Goal: Communication & Community: Answer question/provide support

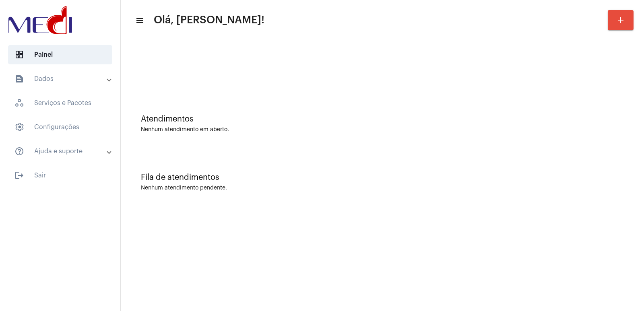
click at [487, 156] on div "Fila de atendimentos Nenhum atendimento pendente." at bounding box center [382, 178] width 515 height 58
drag, startPoint x: 431, startPoint y: 127, endPoint x: 424, endPoint y: 126, distance: 7.3
click at [429, 128] on div "Nenhum atendimento em aberto." at bounding box center [382, 130] width 483 height 6
click at [472, 252] on mat-sidenav-content "menu Olá, [PERSON_NAME]! add Atendimentos Nenhum atendimento em aberto. Fila de…" at bounding box center [382, 155] width 523 height 311
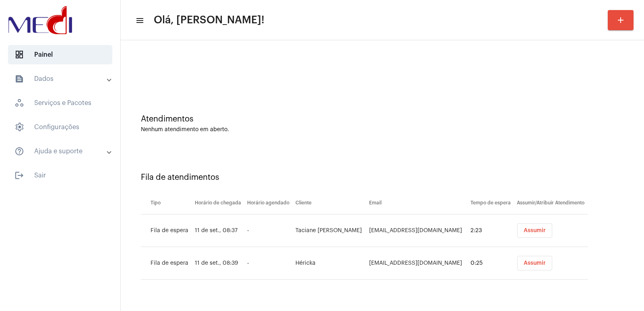
drag, startPoint x: 533, startPoint y: 233, endPoint x: 529, endPoint y: 233, distance: 4.8
click at [531, 232] on button "Assumir" at bounding box center [534, 230] width 35 height 14
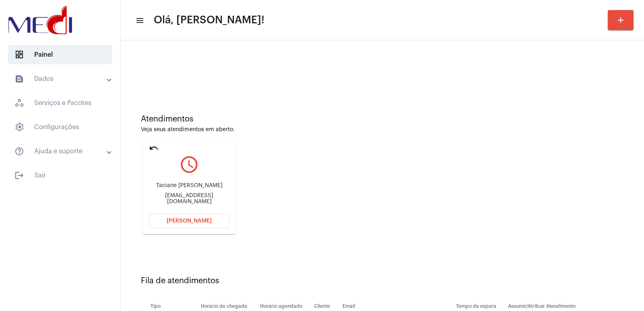
click at [174, 185] on div "Taciane Nicacio Rabelo Tacianenicacio@hormail.com" at bounding box center [189, 193] width 81 height 36
copy div "Taciane Nicacio Rabelo"
click at [200, 217] on button "[PERSON_NAME]" at bounding box center [189, 221] width 81 height 14
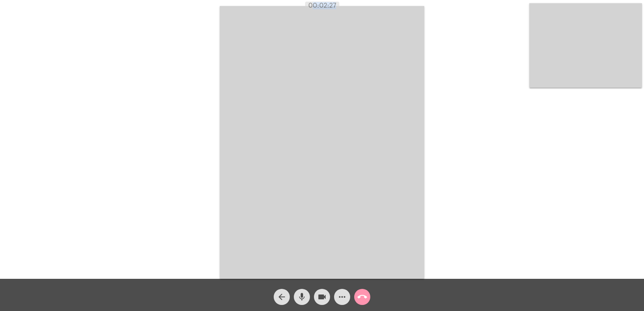
drag, startPoint x: 317, startPoint y: 7, endPoint x: 285, endPoint y: 3, distance: 32.9
click at [383, 12] on app-call "00:02:27 Acessando Câmera e Microfone... arrow_back mic videocam more_horiz cal…" at bounding box center [322, 155] width 644 height 311
click at [303, 5] on div "00:02:30" at bounding box center [322, 5] width 644 height 7
click at [362, 295] on mat-icon "call_end" at bounding box center [362, 297] width 10 height 10
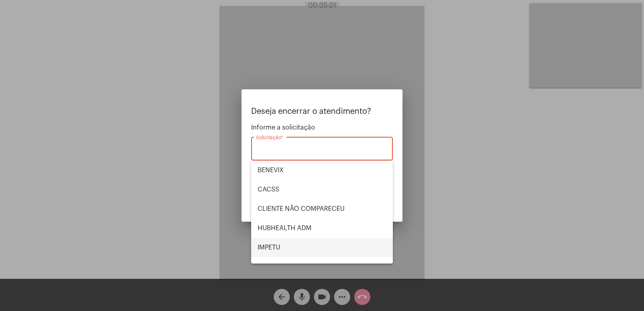
scroll to position [95, 0]
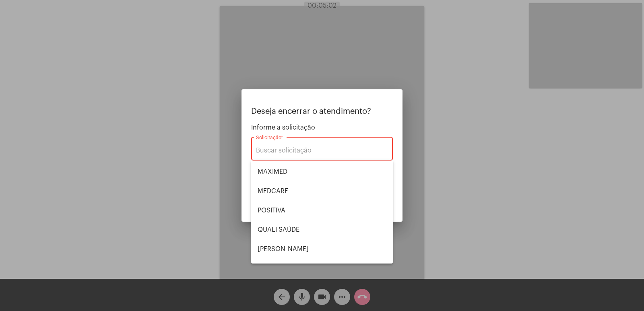
click at [305, 85] on span "BENEVIX" at bounding box center [322, 75] width 129 height 19
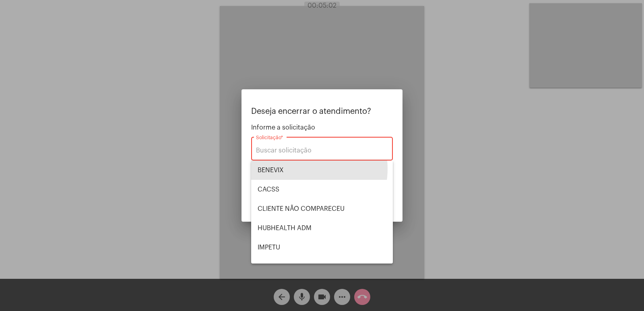
type input "BENEVIX"
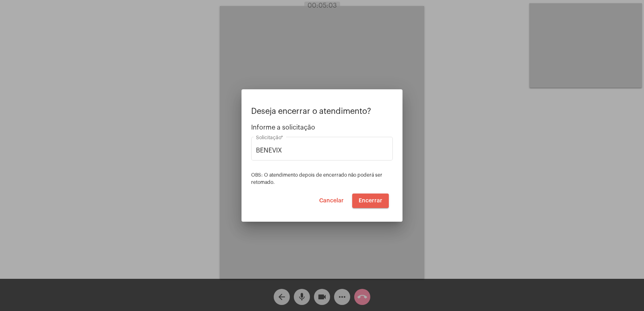
click at [378, 200] on span "Encerrar" at bounding box center [371, 201] width 24 height 6
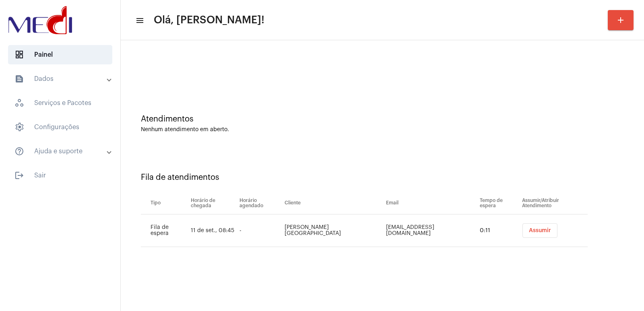
click at [541, 231] on button "Assumir" at bounding box center [539, 230] width 35 height 14
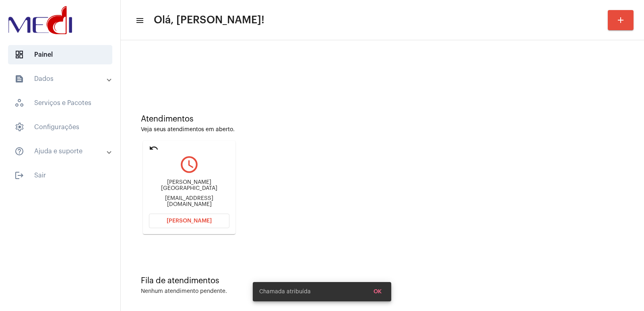
click at [183, 189] on div "Anderson França" at bounding box center [189, 186] width 81 height 12
copy div "Anderson França"
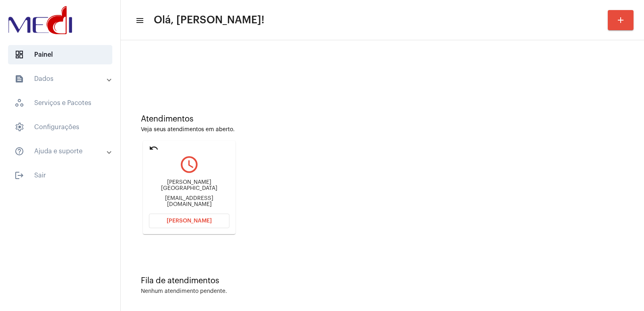
click at [199, 213] on mat-card "undo query_builder Anderson França admandersonfranca@gmail.com Abrir Chamada" at bounding box center [189, 187] width 93 height 93
click at [198, 202] on div "Anderson França admandersonfranca@gmail.com" at bounding box center [189, 193] width 81 height 36
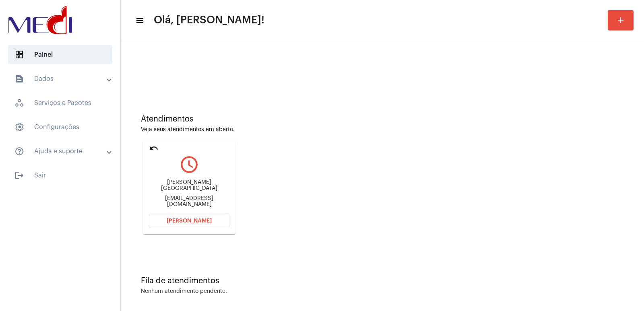
copy mat-card-content "admandersonfranca@gmail.com Abrir Chamada"
click at [207, 223] on span "Abrir Chamada" at bounding box center [189, 221] width 45 height 6
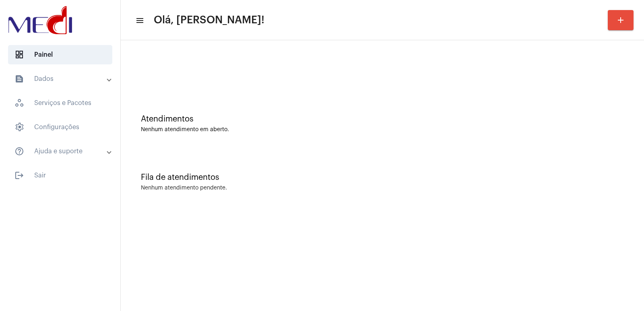
click at [535, 256] on mat-sidenav-content "menu Olá, [PERSON_NAME]! add Atendimentos Nenhum atendimento em aberto. Fila de…" at bounding box center [382, 155] width 523 height 311
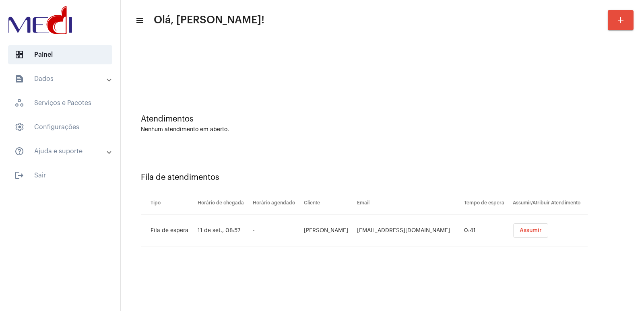
click at [584, 62] on div at bounding box center [382, 67] width 515 height 46
click at [522, 227] on button "Assumir" at bounding box center [530, 230] width 35 height 14
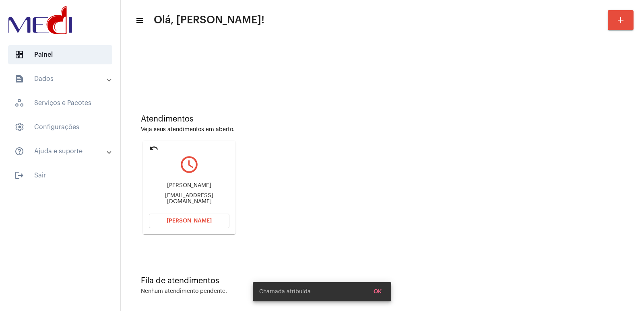
click at [192, 189] on div "Natália Azevedo" at bounding box center [189, 186] width 81 height 6
copy div "Natália Azevedo"
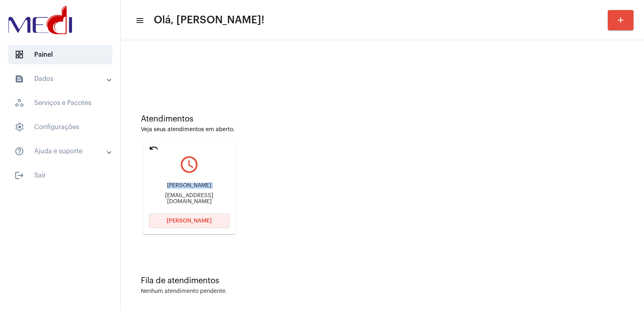
click at [200, 218] on button "Abrir Chamada" at bounding box center [189, 221] width 81 height 14
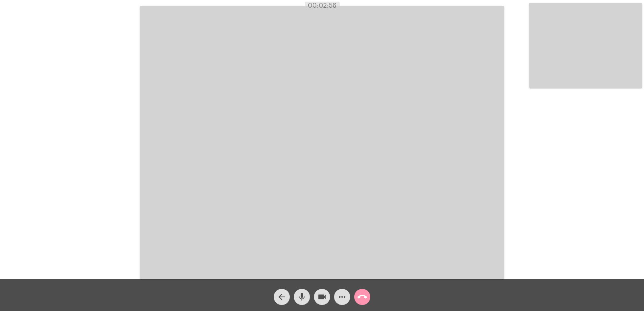
click at [362, 296] on mat-icon "call_end" at bounding box center [362, 297] width 10 height 10
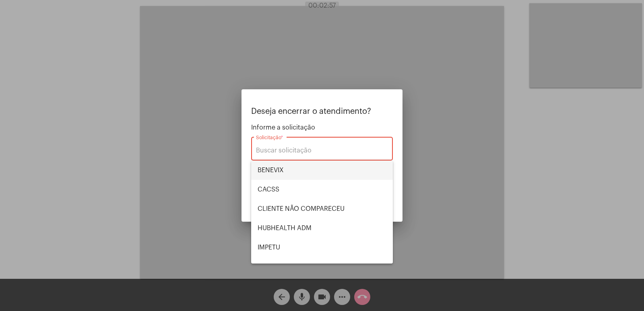
click at [308, 169] on span "BENEVIX" at bounding box center [322, 170] width 129 height 19
type input "BENEVIX"
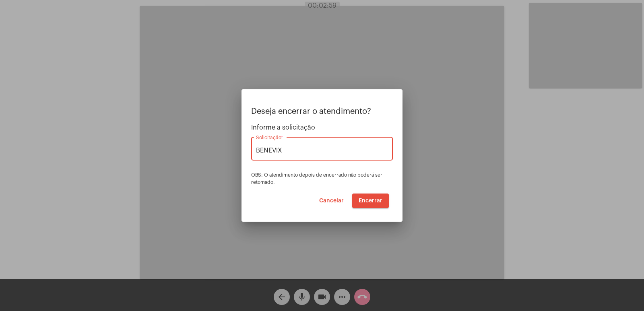
click at [364, 195] on button "Encerrar" at bounding box center [370, 201] width 37 height 14
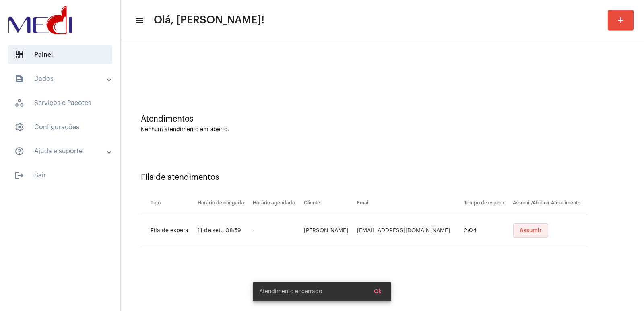
click at [521, 228] on span "Assumir" at bounding box center [531, 231] width 22 height 6
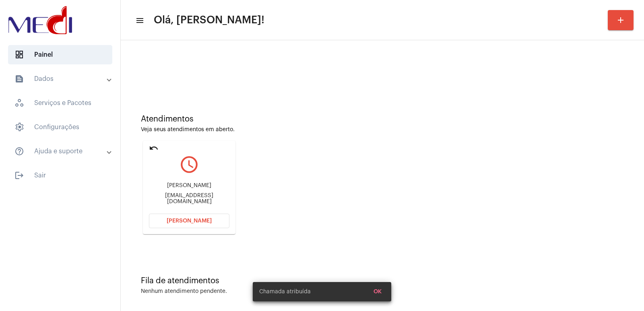
click at [169, 184] on div "Isabella Romão romaoisabella93@gmail.com" at bounding box center [189, 193] width 81 height 36
copy div "Isabella Romão"
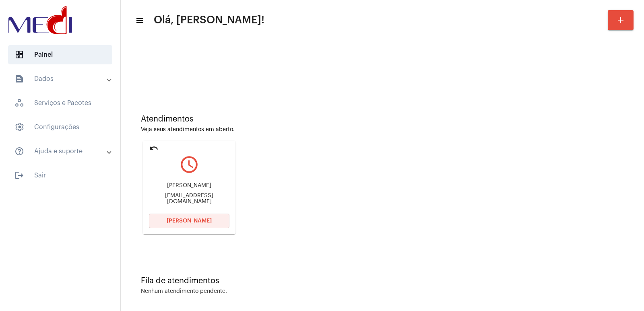
click at [196, 218] on span "Abrir Chamada" at bounding box center [189, 221] width 45 height 6
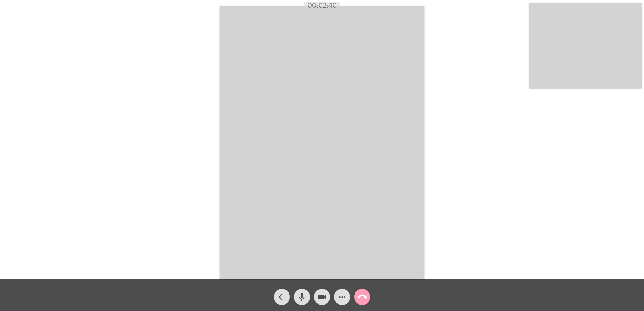
click at [365, 297] on mat-icon "call_end" at bounding box center [362, 297] width 10 height 10
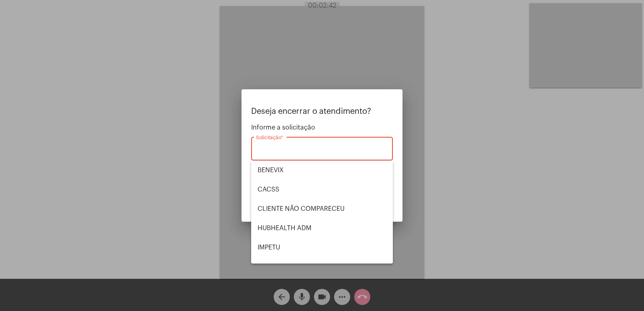
scroll to position [167, 0]
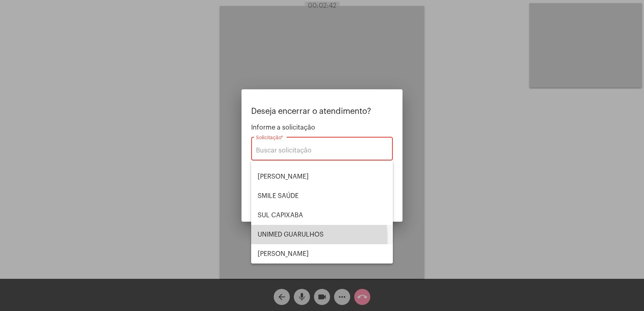
click at [285, 238] on span "UNIMED GUARULHOS" at bounding box center [322, 234] width 129 height 19
type input "UNIMED GUARULHOS"
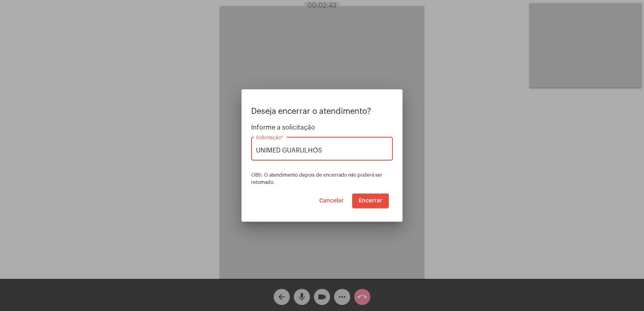
click at [367, 195] on button "Encerrar" at bounding box center [370, 201] width 37 height 14
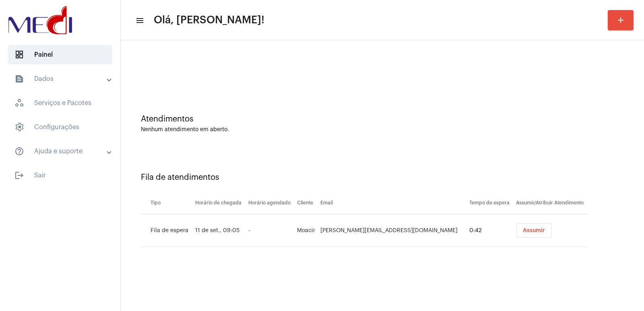
click at [523, 229] on span "Assumir" at bounding box center [534, 231] width 22 height 6
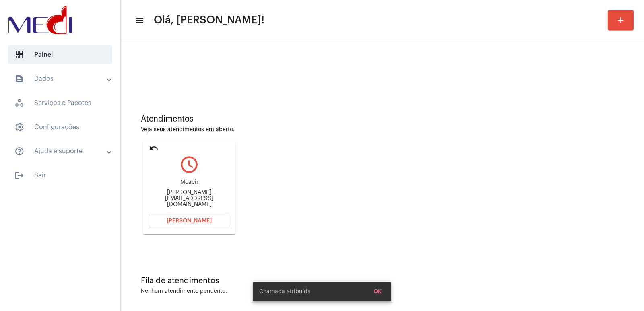
click at [193, 202] on div "Moacir moacir-gois@hotmail.com" at bounding box center [189, 193] width 81 height 36
click at [192, 202] on div "Moacir moacir-gois@hotmail.com" at bounding box center [189, 193] width 81 height 36
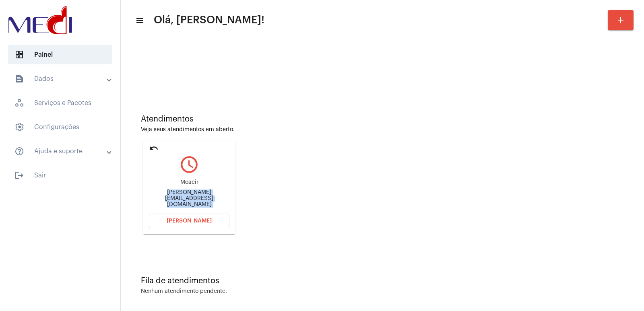
click at [192, 202] on div "Moacir moacir-gois@hotmail.com" at bounding box center [189, 193] width 81 height 36
copy mat-card-content "moacir-gois@hotmail.com Abrir Chamada"
click at [186, 183] on div "Moacir moacir-gois@hotmail.com" at bounding box center [189, 193] width 81 height 36
click at [186, 184] on div "Moacir moacir-gois@hotmail.com" at bounding box center [189, 193] width 81 height 36
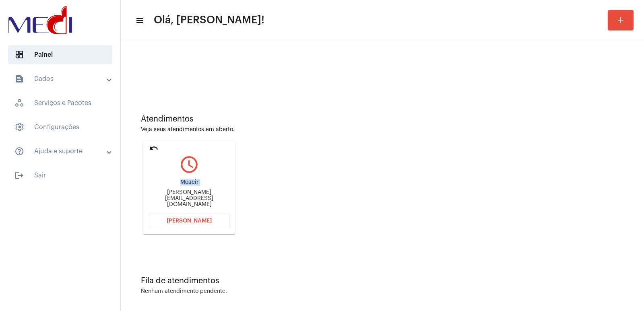
click at [186, 184] on div "Moacir moacir-gois@hotmail.com" at bounding box center [189, 193] width 81 height 36
copy div "Moacir"
click at [194, 224] on button "Abrir Chamada" at bounding box center [189, 221] width 81 height 14
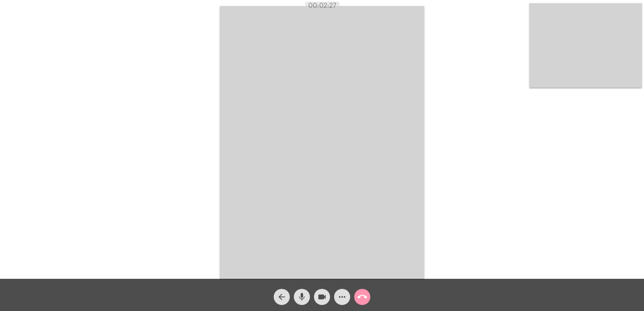
click at [356, 293] on button "call_end" at bounding box center [362, 297] width 16 height 16
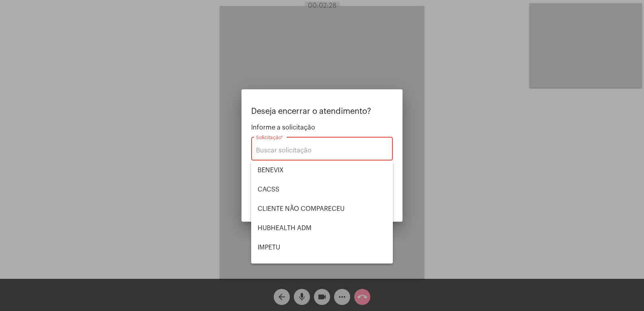
scroll to position [167, 0]
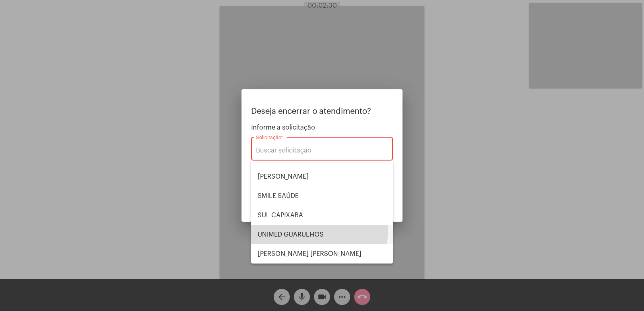
click at [299, 229] on span "UNIMED GUARULHOS" at bounding box center [322, 234] width 129 height 19
type input "UNIMED GUARULHOS"
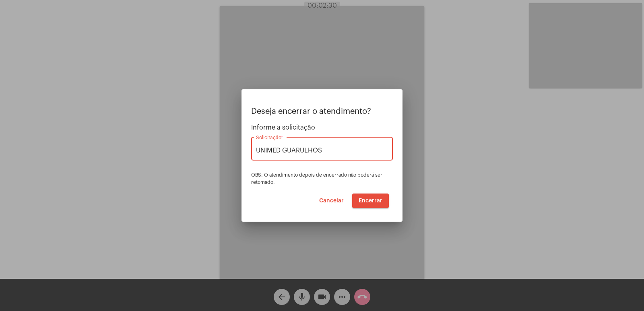
click at [367, 197] on button "Encerrar" at bounding box center [370, 201] width 37 height 14
click at [367, 198] on span "Encerrar" at bounding box center [371, 201] width 24 height 6
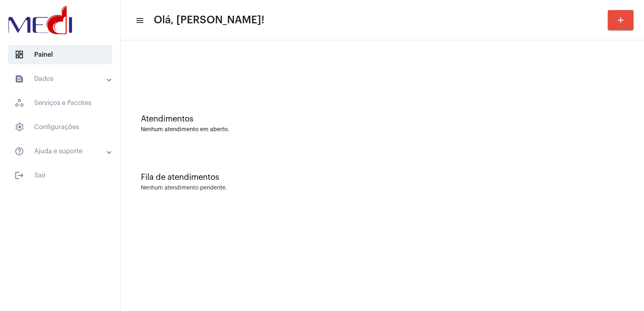
click at [383, 166] on div "Fila de atendimentos Nenhum atendimento pendente." at bounding box center [382, 178] width 515 height 58
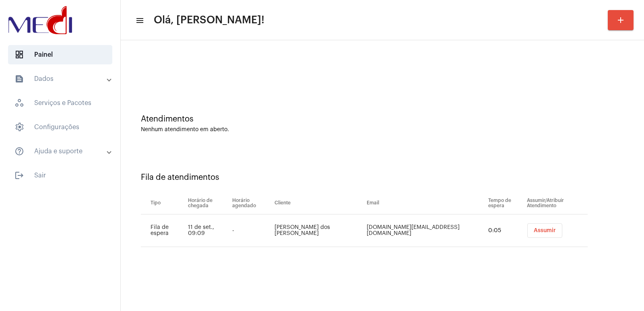
click at [537, 233] on span "Assumir" at bounding box center [545, 231] width 22 height 6
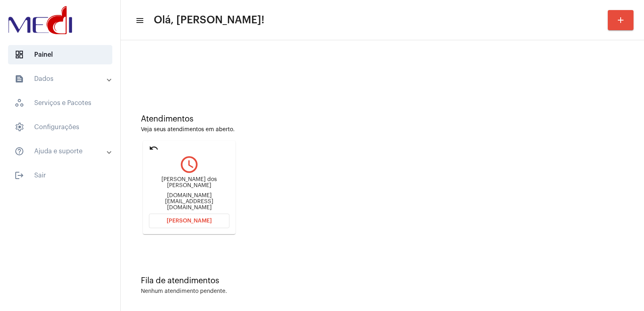
click at [186, 186] on div "Nayara Oliveira dos Santos" at bounding box center [189, 183] width 81 height 12
copy div "Nayara Oliveira dos Santos"
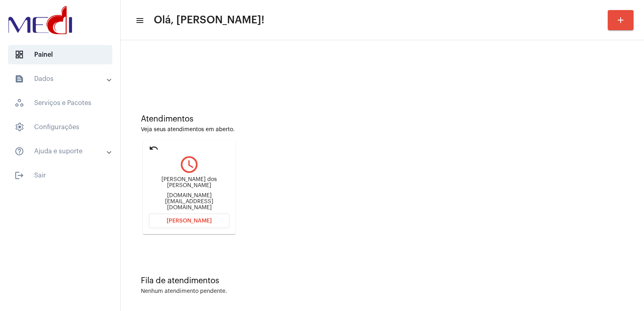
copy div "Nayara Oliveira dos Santos"
click at [219, 219] on button "Abrir Chamada" at bounding box center [189, 221] width 81 height 14
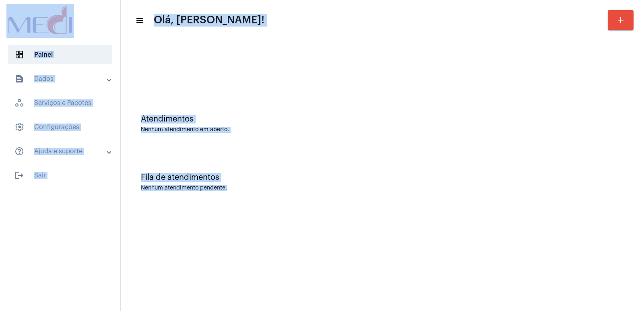
drag, startPoint x: 0, startPoint y: 2, endPoint x: 346, endPoint y: 199, distance: 398.4
click at [346, 199] on mat-sidenav-container "dashboard Painel text_snippet_outlined Dados history_outlined Histórico schedul…" at bounding box center [322, 155] width 644 height 311
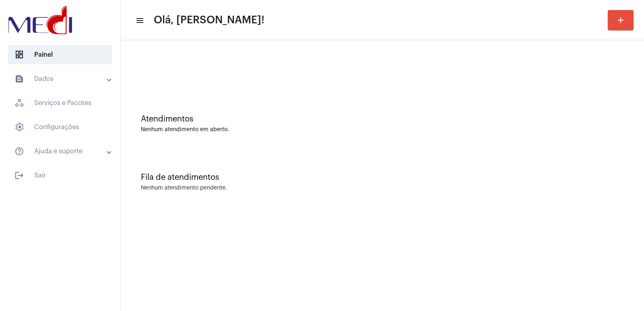
click at [345, 199] on div "Fila de atendimentos Nenhum atendimento pendente." at bounding box center [382, 178] width 515 height 58
drag, startPoint x: 627, startPoint y: 167, endPoint x: 612, endPoint y: 161, distance: 16.6
click at [621, 167] on div "Fila de atendimentos Nenhum atendimento pendente." at bounding box center [382, 178] width 515 height 58
drag, startPoint x: 419, startPoint y: 197, endPoint x: 327, endPoint y: 151, distance: 103.0
click at [417, 192] on div "Fila de atendimentos Nenhum atendimento pendente." at bounding box center [382, 178] width 515 height 58
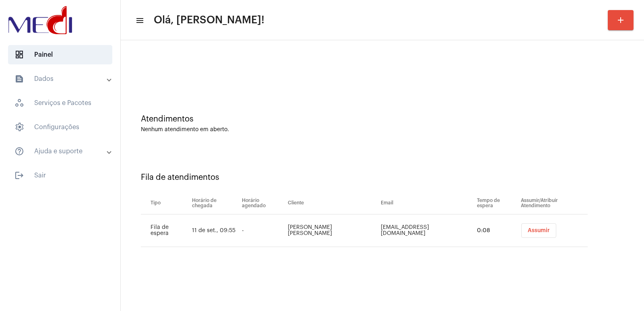
drag, startPoint x: 350, startPoint y: 89, endPoint x: 353, endPoint y: 91, distance: 4.4
click at [350, 89] on div at bounding box center [382, 67] width 515 height 46
click at [532, 232] on span "Assumir" at bounding box center [539, 231] width 22 height 6
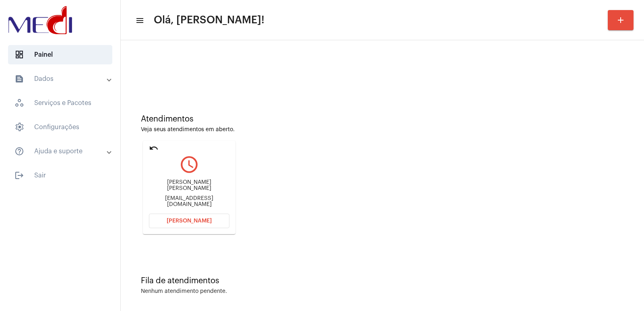
click at [184, 189] on div "Edevaldo Vergilino Campregher" at bounding box center [189, 186] width 81 height 12
copy div "Edevaldo Vergilino Campregher"
click at [173, 217] on button "Abrir Chamada" at bounding box center [189, 221] width 81 height 14
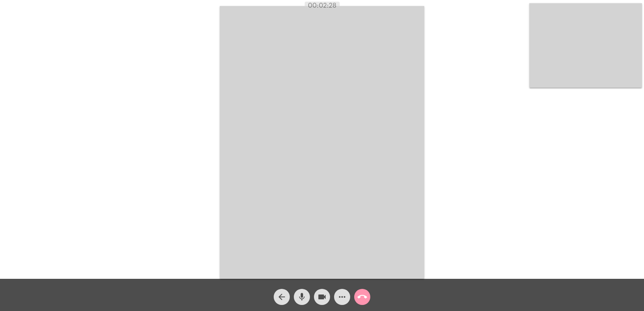
click at [360, 295] on mat-icon "call_end" at bounding box center [362, 297] width 10 height 10
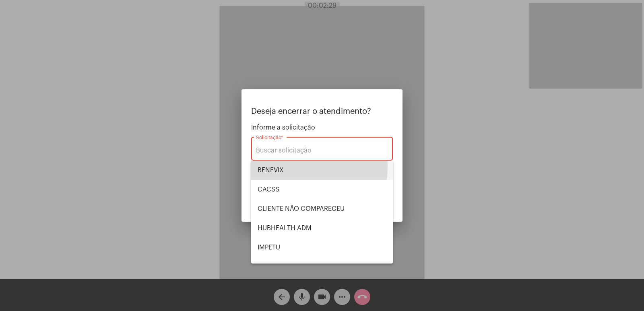
click at [288, 167] on span "BENEVIX" at bounding box center [322, 170] width 129 height 19
type input "BENEVIX"
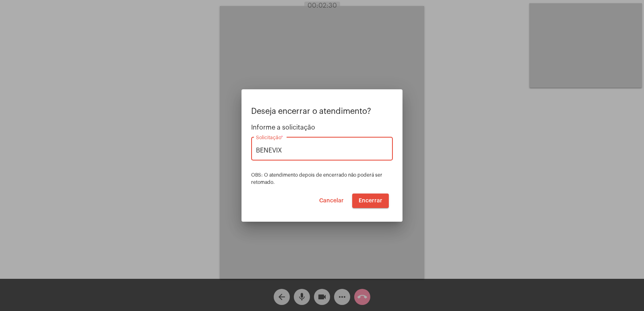
click at [384, 198] on button "Encerrar" at bounding box center [370, 201] width 37 height 14
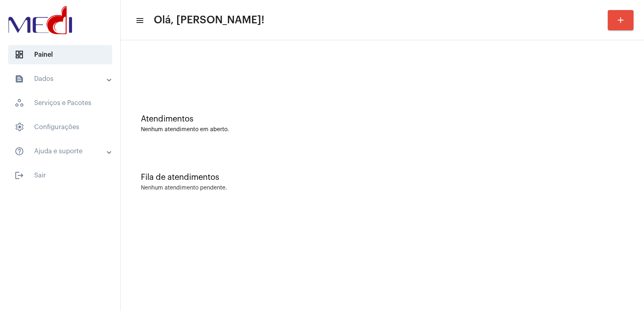
click at [408, 200] on div "Fila de atendimentos Nenhum atendimento pendente." at bounding box center [382, 178] width 515 height 58
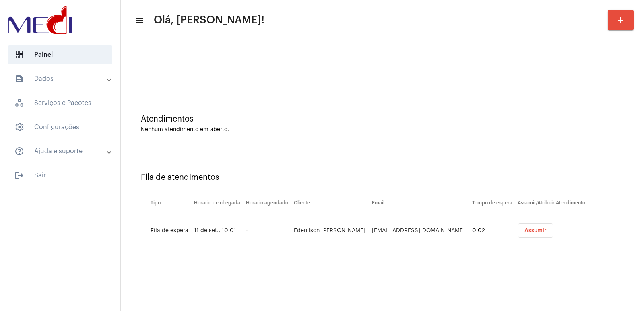
click at [542, 230] on button "Assumir" at bounding box center [535, 230] width 35 height 14
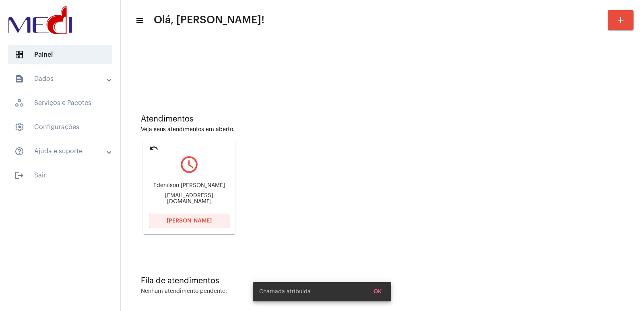
click at [184, 218] on button "Abrir Chamada" at bounding box center [189, 221] width 81 height 14
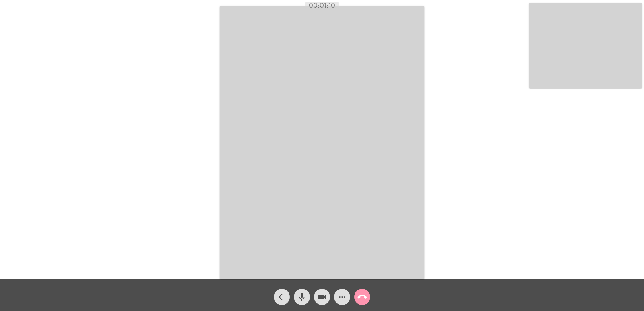
click at [217, 71] on div "Acessando Câmera e Microfone..." at bounding box center [322, 141] width 642 height 279
click at [361, 298] on mat-icon "call_end" at bounding box center [362, 297] width 10 height 10
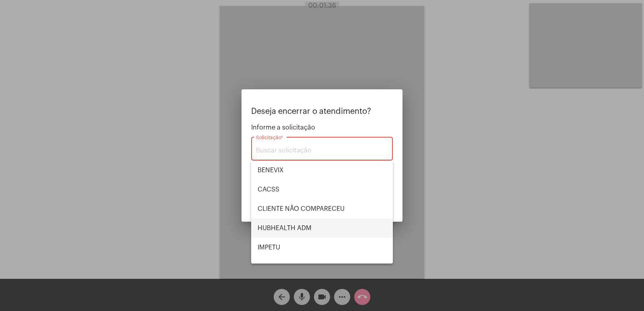
scroll to position [167, 0]
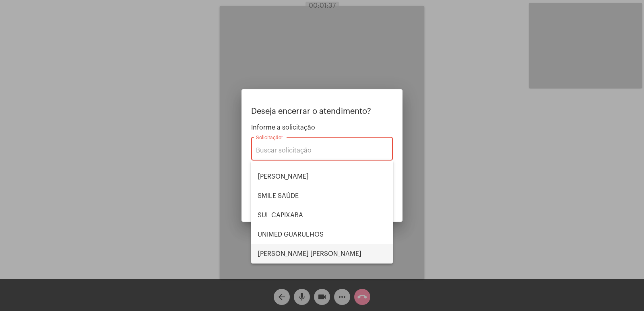
click at [305, 256] on span "VERA CRUZ" at bounding box center [322, 253] width 129 height 19
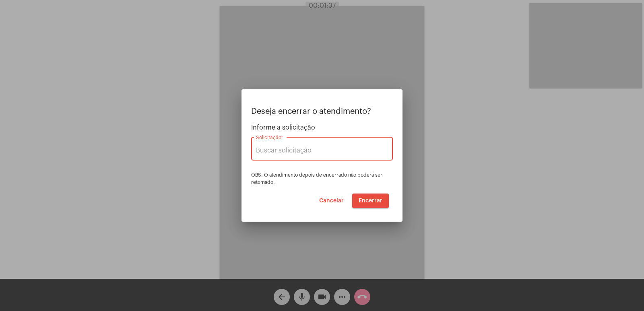
type input "VERA CRUZ"
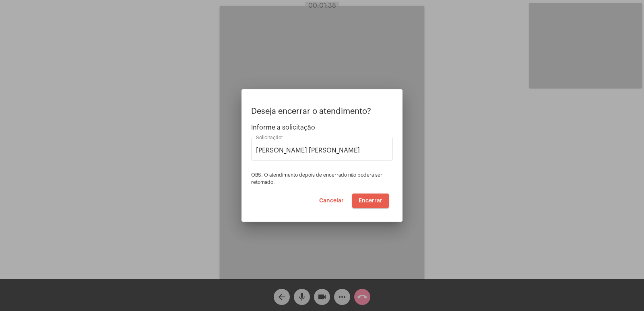
click at [371, 200] on span "Encerrar" at bounding box center [371, 201] width 24 height 6
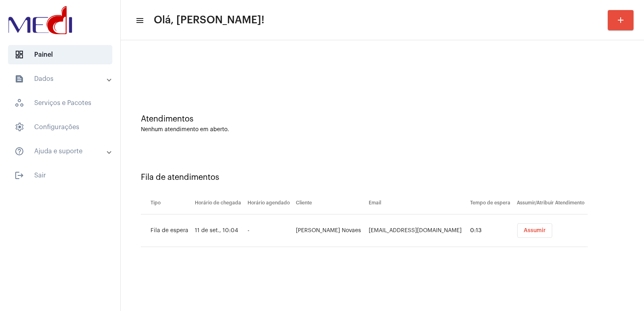
click at [539, 231] on span "Assumir" at bounding box center [535, 231] width 22 height 6
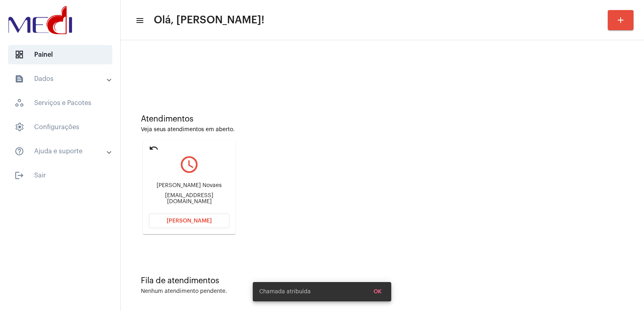
click at [176, 189] on div "Juliana Desplanches Novaes" at bounding box center [189, 186] width 81 height 6
copy div "Juliana Desplanches Novaes"
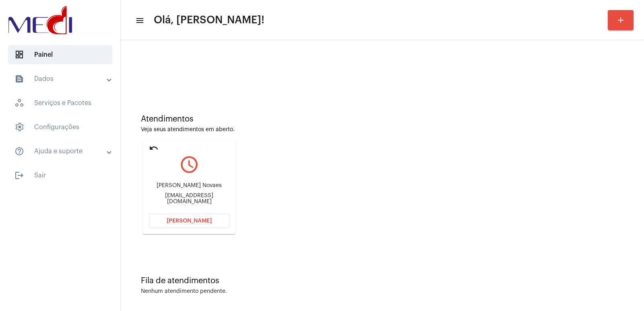
click at [189, 227] on button "Abrir Chamada" at bounding box center [189, 221] width 81 height 14
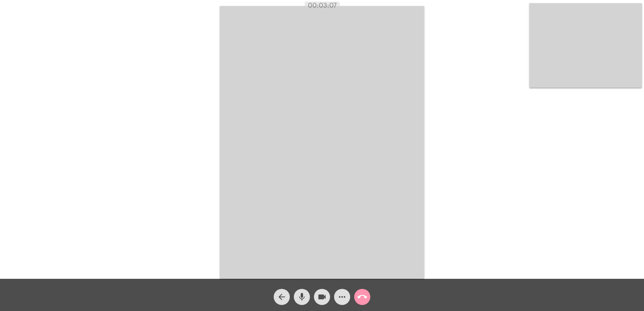
drag, startPoint x: 340, startPoint y: 101, endPoint x: 250, endPoint y: 289, distance: 208.1
click at [233, 221] on div "Acessando Câmera e Microfone..." at bounding box center [322, 141] width 642 height 279
click at [277, 116] on video at bounding box center [322, 142] width 204 height 273
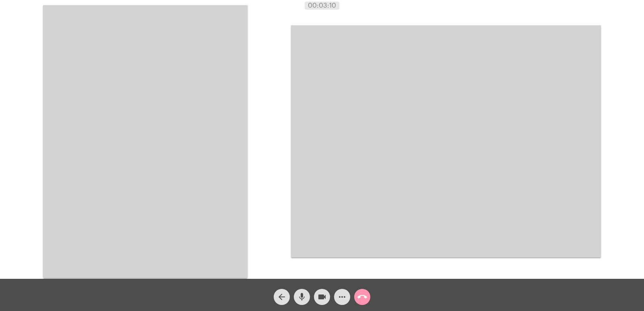
click at [194, 119] on video at bounding box center [145, 141] width 204 height 273
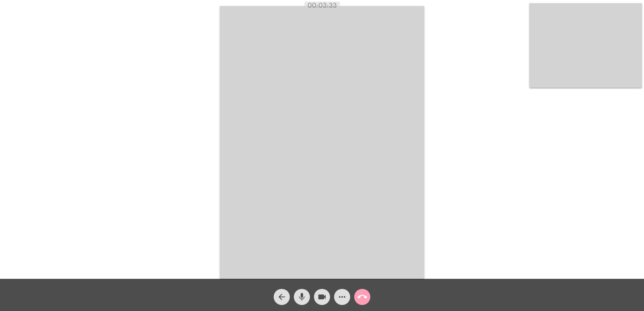
click at [362, 299] on mat-icon "call_end" at bounding box center [362, 297] width 10 height 10
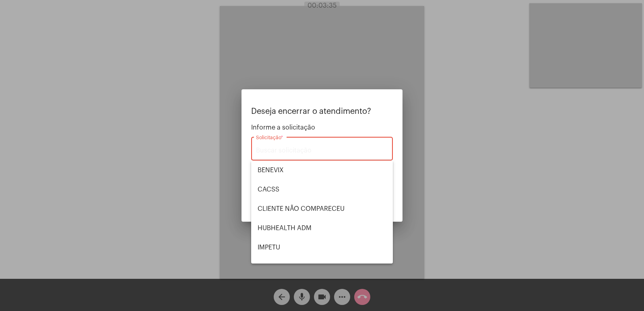
scroll to position [167, 0]
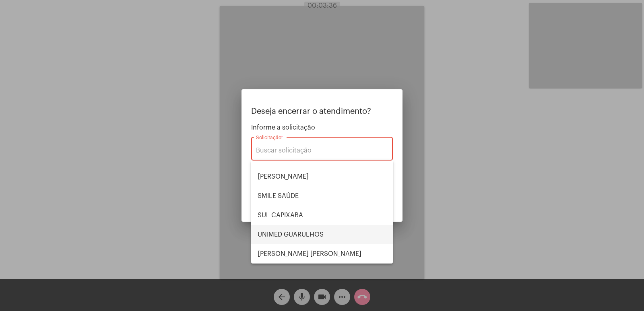
click at [305, 232] on span "UNIMED GUARULHOS" at bounding box center [322, 234] width 129 height 19
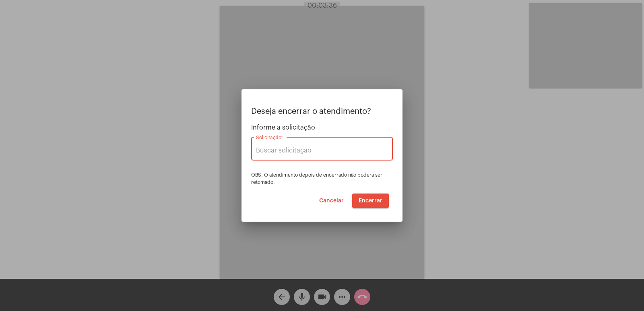
type input "UNIMED GUARULHOS"
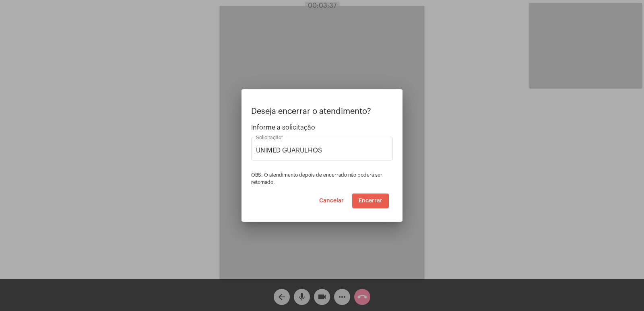
click at [361, 201] on span "Encerrar" at bounding box center [371, 201] width 24 height 6
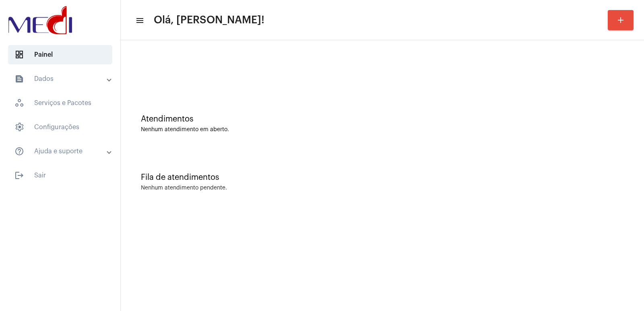
click at [524, 239] on mat-sidenav-content "menu Olá, [PERSON_NAME]! add Atendimentos Nenhum atendimento em aberto. Fila de…" at bounding box center [382, 155] width 523 height 311
click at [529, 234] on mat-sidenav-content "menu Olá, [PERSON_NAME]! add Atendimentos Nenhum atendimento em aberto. Fila de…" at bounding box center [382, 155] width 523 height 311
click at [524, 234] on mat-sidenav-content "menu Olá, [PERSON_NAME]! add Atendimentos Nenhum atendimento em aberto. Fila de…" at bounding box center [382, 155] width 523 height 311
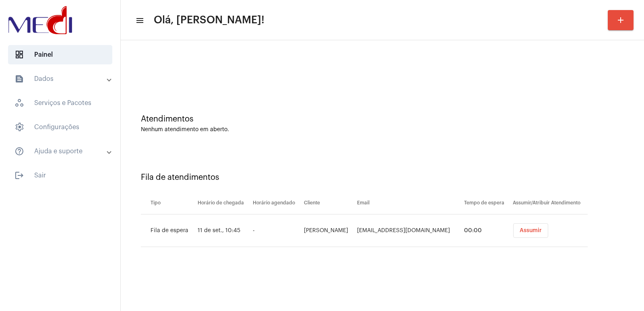
click at [529, 240] on td "Assumir" at bounding box center [549, 231] width 77 height 33
click at [529, 235] on button "Assumir" at bounding box center [530, 230] width 35 height 14
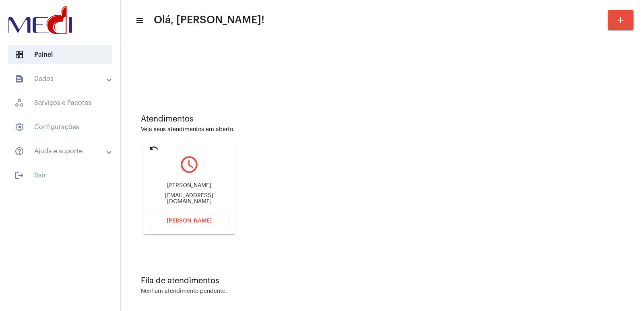
click at [188, 197] on div "edsonfernandes.oab@gmail.com" at bounding box center [189, 199] width 81 height 12
click at [188, 189] on div "Edson de Almeida Fernandes" at bounding box center [189, 186] width 81 height 6
click at [187, 189] on div "Edson de Almeida Fernandes" at bounding box center [189, 186] width 81 height 6
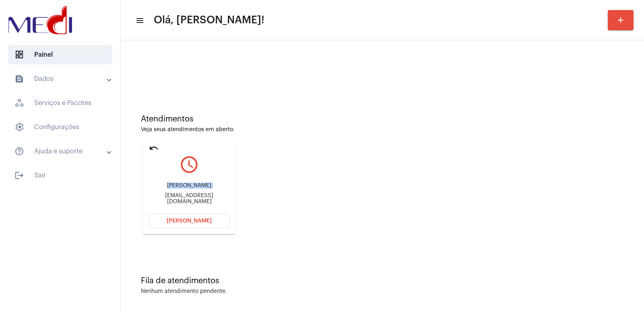
click at [187, 189] on div "Edson de Almeida Fernandes" at bounding box center [189, 186] width 81 height 6
click at [218, 227] on button "Abrir Chamada" at bounding box center [189, 221] width 81 height 14
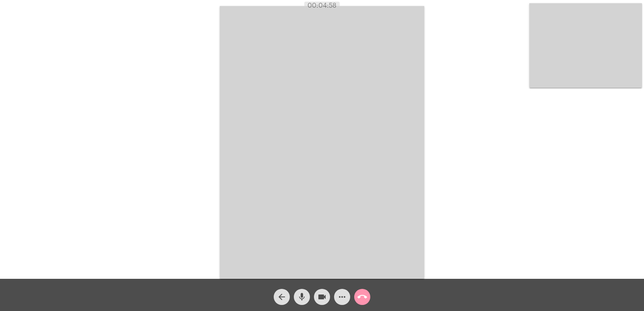
click at [354, 299] on button "call_end" at bounding box center [362, 297] width 16 height 16
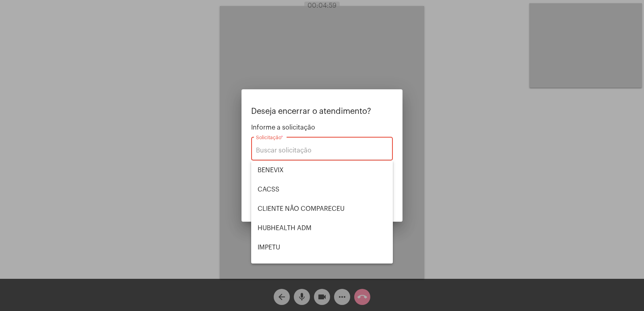
scroll to position [167, 0]
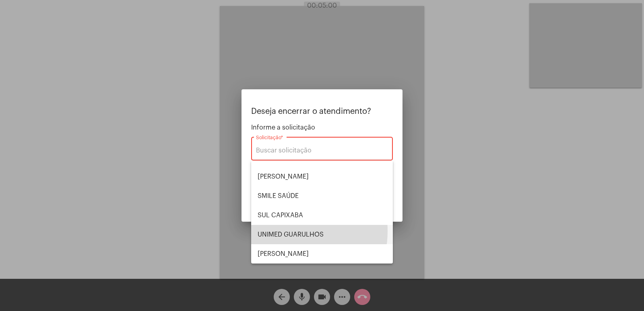
click at [277, 231] on span "UNIMED GUARULHOS" at bounding box center [322, 234] width 129 height 19
type input "UNIMED GUARULHOS"
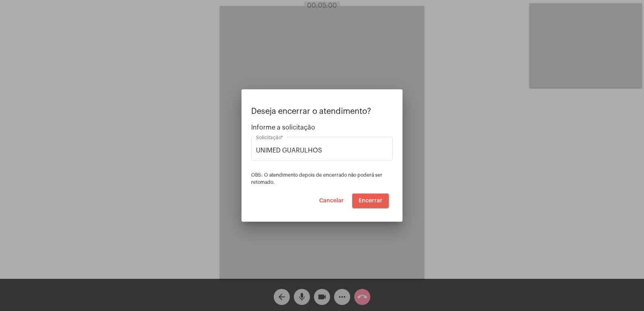
click at [368, 206] on button "Encerrar" at bounding box center [370, 201] width 37 height 14
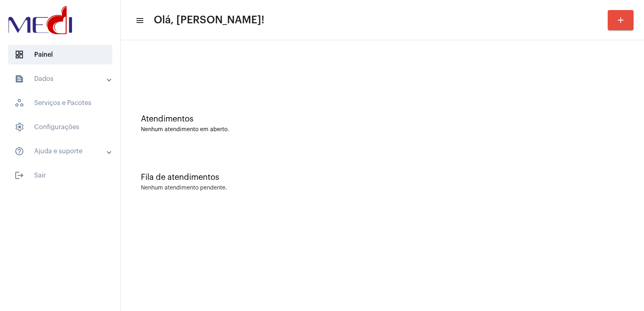
drag, startPoint x: 0, startPoint y: 0, endPoint x: 281, endPoint y: 125, distance: 307.4
click at [281, 125] on div "Atendimentos Nenhum atendimento em aberto." at bounding box center [382, 124] width 483 height 18
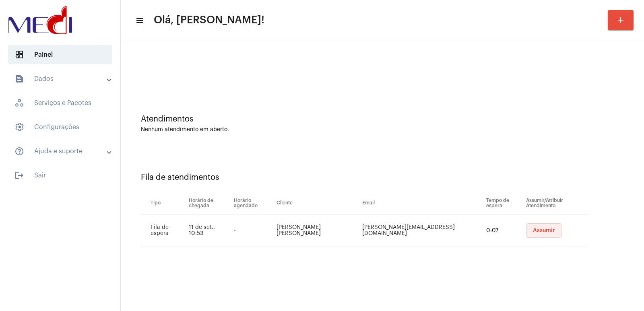
click at [527, 233] on button "Assumir" at bounding box center [543, 230] width 35 height 14
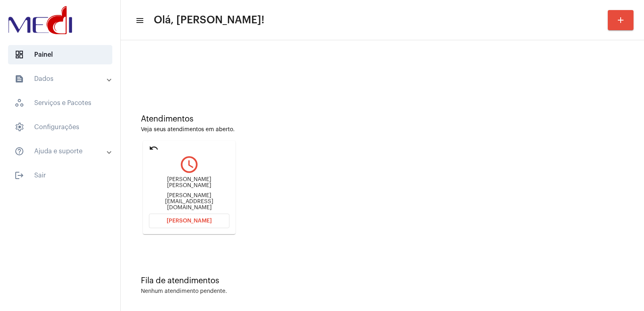
click at [186, 185] on div "Eric Ferreira Martins eric.consultorc4@gmail.com" at bounding box center [189, 193] width 81 height 36
copy div "Eric Ferreira Martins"
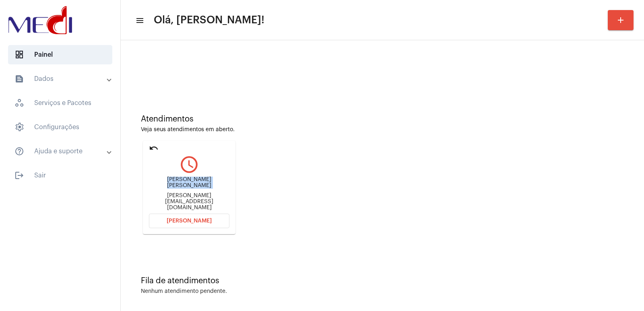
drag, startPoint x: 159, startPoint y: 216, endPoint x: 163, endPoint y: 205, distance: 11.9
click at [161, 212] on mat-card "undo query_builder Eric Ferreira Martins eric.consultorc4@gmail.com Abrir Chama…" at bounding box center [189, 187] width 93 height 93
click at [200, 224] on button "Abrir Chamada" at bounding box center [189, 221] width 81 height 14
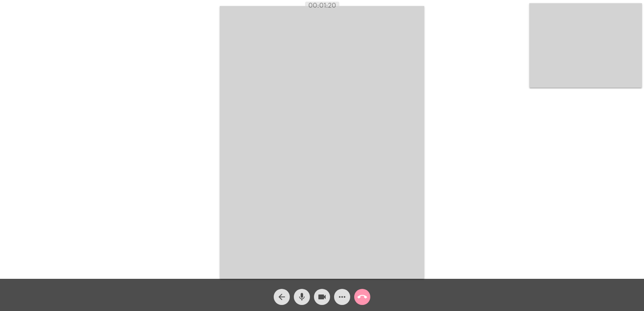
drag, startPoint x: 305, startPoint y: 5, endPoint x: 139, endPoint y: 2, distance: 165.9
click at [340, 8] on div "00:01:20" at bounding box center [322, 5] width 644 height 7
click at [361, 298] on mat-icon "call_end" at bounding box center [362, 297] width 10 height 10
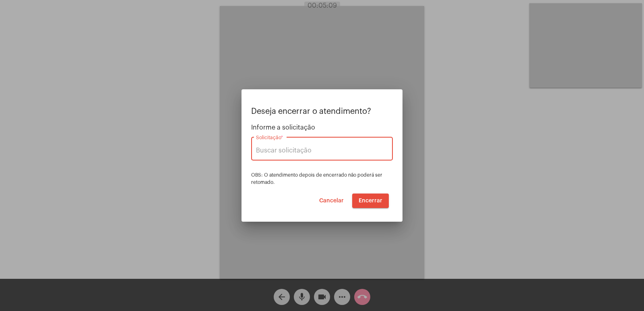
type input "UNIMED GUARULHOS"
click at [376, 204] on button "Encerrar" at bounding box center [370, 201] width 37 height 14
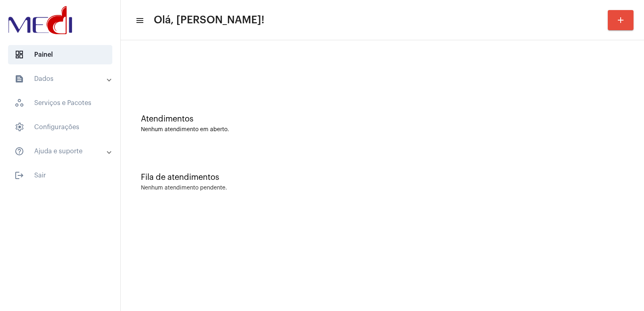
click at [535, 173] on div "Fila de atendimentos" at bounding box center [382, 177] width 483 height 9
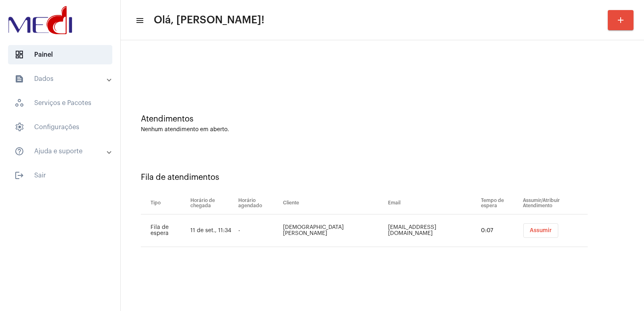
click at [534, 229] on span "Assumir" at bounding box center [541, 231] width 22 height 6
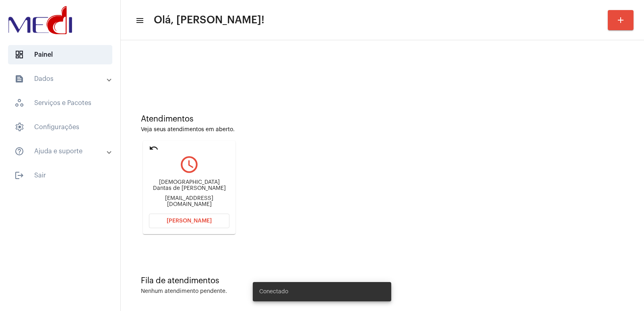
click at [195, 180] on div "Thaina Dantas de Martins Montenegro thainademartins@hotmail.com" at bounding box center [189, 193] width 81 height 36
click at [195, 182] on div "Thaina Dantas de Martins Montenegro thainademartins@hotmail.com" at bounding box center [189, 193] width 81 height 36
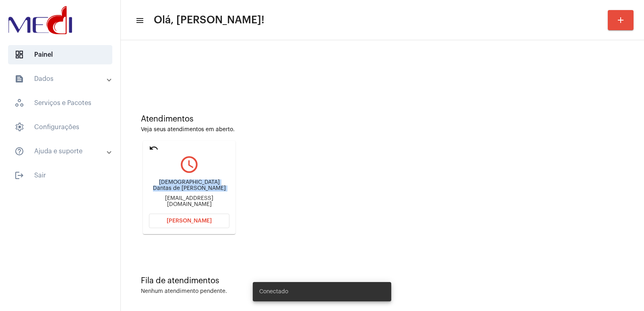
copy div "[DEMOGRAPHIC_DATA][PERSON_NAME]"
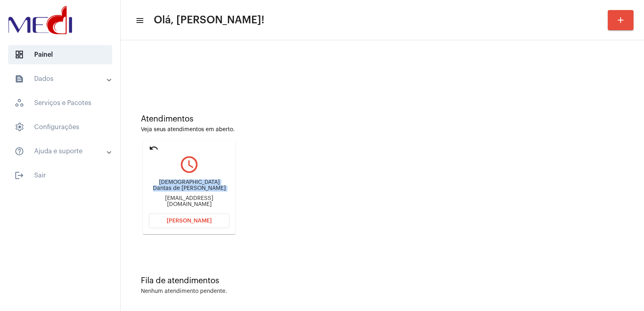
click at [276, 291] on div "Atendimentos Veja seus atendimentos em aberto. undo query_builder Thaina Dantas…" at bounding box center [382, 177] width 515 height 266
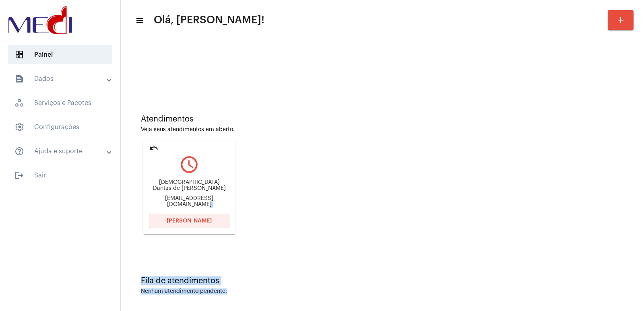
click at [200, 226] on button "[PERSON_NAME]" at bounding box center [189, 221] width 81 height 14
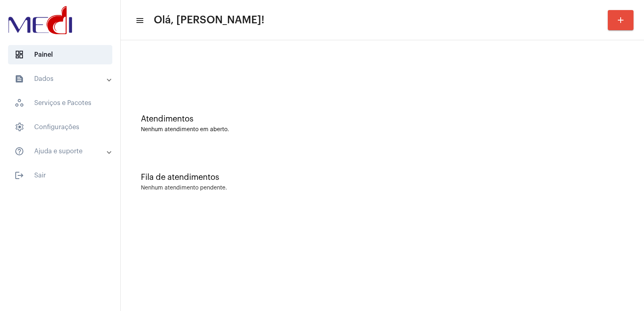
click at [427, 234] on mat-sidenav-content "menu Olá, [PERSON_NAME]! add Atendimentos Nenhum atendimento em aberto. Fila de…" at bounding box center [382, 155] width 523 height 311
click at [447, 170] on div "Fila de atendimentos Nenhum atendimento pendente." at bounding box center [382, 178] width 515 height 58
click at [260, 308] on mat-sidenav-content "menu Olá, [PERSON_NAME]! add Atendimentos Nenhum atendimento em aberto. Fila de…" at bounding box center [382, 155] width 523 height 311
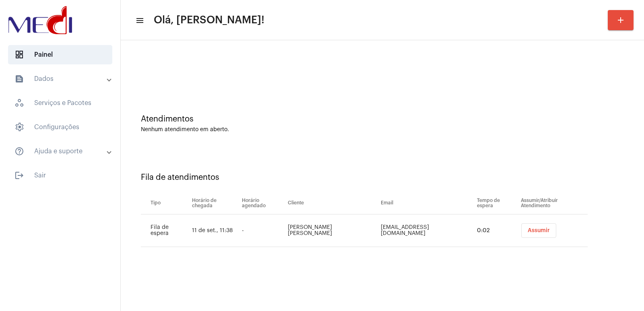
click at [527, 227] on button "Assumir" at bounding box center [538, 230] width 35 height 14
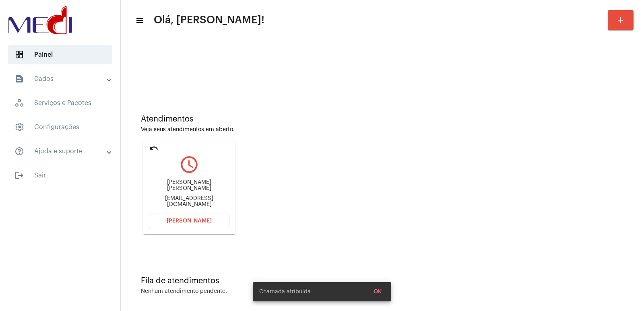
click at [182, 182] on div "[PERSON_NAME] [PERSON_NAME] [EMAIL_ADDRESS][DOMAIN_NAME]" at bounding box center [189, 193] width 81 height 36
drag, startPoint x: 182, startPoint y: 182, endPoint x: 181, endPoint y: 187, distance: 5.3
click at [181, 185] on div "[PERSON_NAME] [PERSON_NAME] [EMAIL_ADDRESS][DOMAIN_NAME]" at bounding box center [189, 193] width 81 height 36
click at [181, 187] on div "[PERSON_NAME] [PERSON_NAME]" at bounding box center [189, 186] width 81 height 12
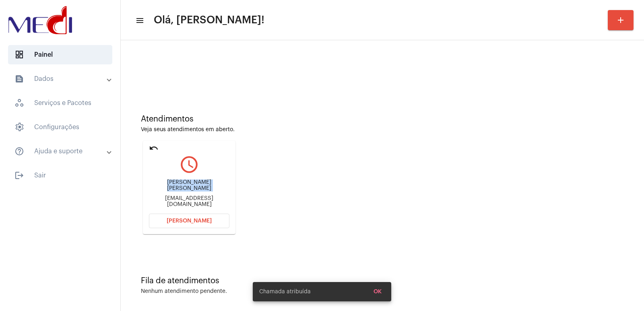
click at [181, 187] on div "[PERSON_NAME] [PERSON_NAME]" at bounding box center [189, 186] width 81 height 12
copy div "[PERSON_NAME] [PERSON_NAME]"
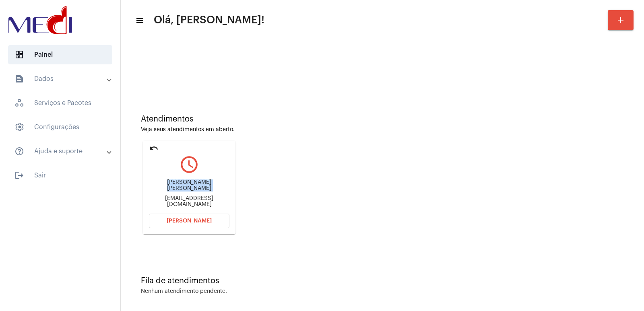
click at [193, 193] on div "[PERSON_NAME] [PERSON_NAME] [EMAIL_ADDRESS][DOMAIN_NAME]" at bounding box center [189, 193] width 81 height 36
click at [193, 192] on div "[PERSON_NAME] [PERSON_NAME] [EMAIL_ADDRESS][DOMAIN_NAME]" at bounding box center [189, 193] width 81 height 36
click at [186, 198] on div "[EMAIL_ADDRESS][DOMAIN_NAME]" at bounding box center [189, 202] width 81 height 12
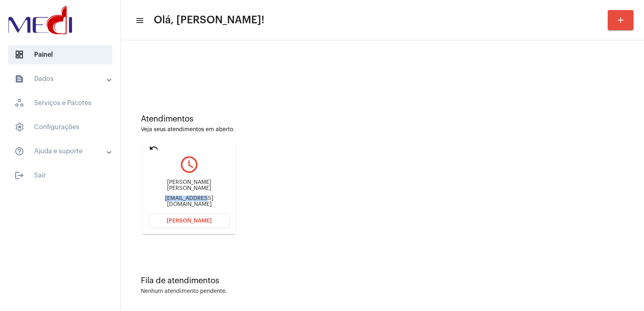
click at [186, 198] on div "[EMAIL_ADDRESS][DOMAIN_NAME]" at bounding box center [189, 202] width 81 height 12
click at [186, 198] on div "fragaluciene9@gmail.com" at bounding box center [189, 202] width 81 height 12
copy mat-card-content "fragaluciene9@gmail.com Abrir Chamada"
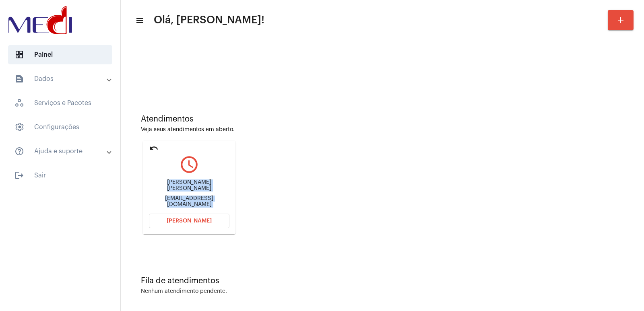
click at [199, 182] on div "Luciene Bastos Fraga fragaluciene9@gmail.com" at bounding box center [189, 193] width 81 height 36
copy div "Luciene Bastos Fraga"
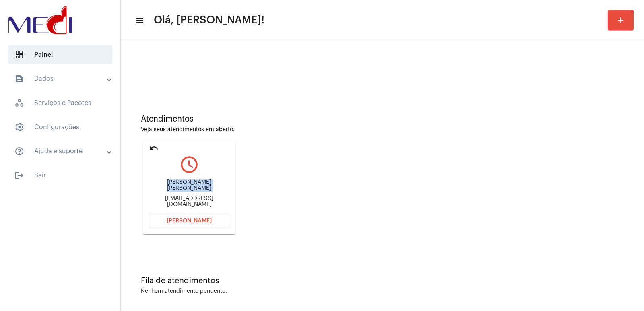
click at [184, 219] on span "[PERSON_NAME]" at bounding box center [189, 221] width 45 height 6
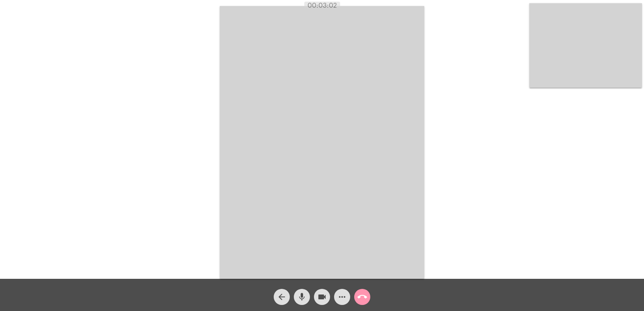
click at [360, 299] on mat-icon "call_end" at bounding box center [362, 297] width 10 height 10
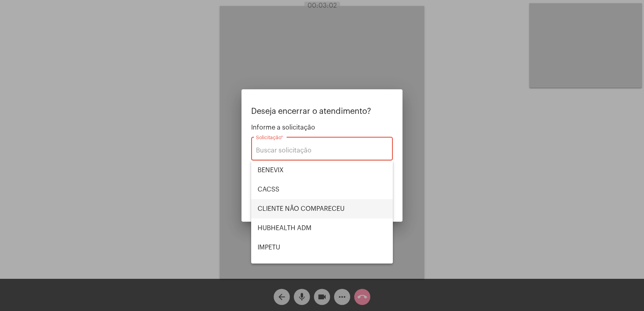
click at [303, 208] on span "CLIENTE NÃO COMPARECEU" at bounding box center [322, 208] width 129 height 19
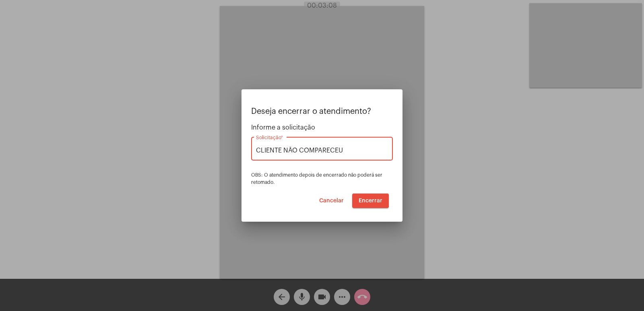
click at [367, 206] on button "Encerrar" at bounding box center [370, 201] width 37 height 14
click at [368, 202] on span "Encerrar" at bounding box center [371, 201] width 24 height 6
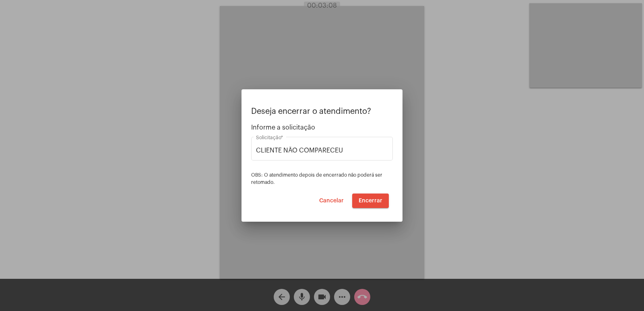
click at [375, 202] on span "Encerrar" at bounding box center [371, 201] width 24 height 6
click at [369, 202] on span "Encerrar" at bounding box center [371, 201] width 24 height 6
click at [358, 149] on input "CLIENTE NÃO COMPARECEU" at bounding box center [322, 150] width 132 height 7
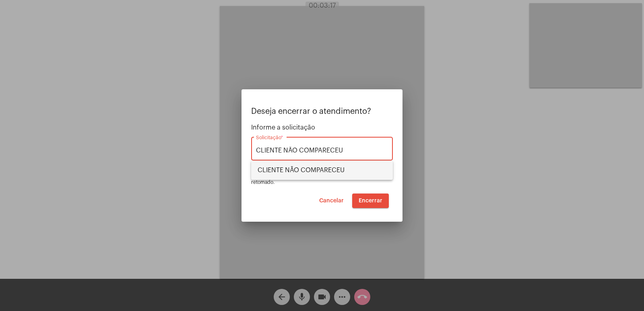
drag, startPoint x: 335, startPoint y: 171, endPoint x: 368, endPoint y: 205, distance: 47.8
click at [335, 170] on span "CLIENTE NÃO COMPARECEU" at bounding box center [322, 170] width 129 height 19
click at [368, 205] on button "Encerrar" at bounding box center [370, 201] width 37 height 14
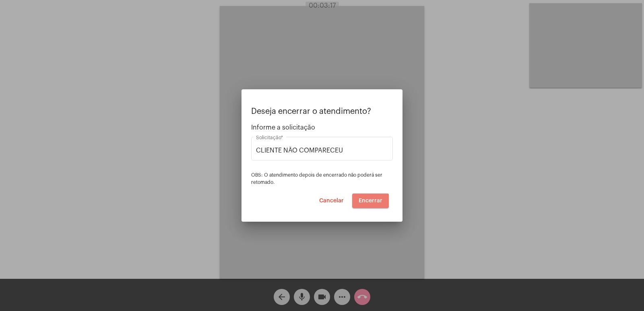
click at [368, 205] on button "Encerrar" at bounding box center [370, 201] width 37 height 14
click at [369, 204] on button "Encerrar" at bounding box center [370, 201] width 37 height 14
click at [312, 298] on div at bounding box center [322, 155] width 644 height 311
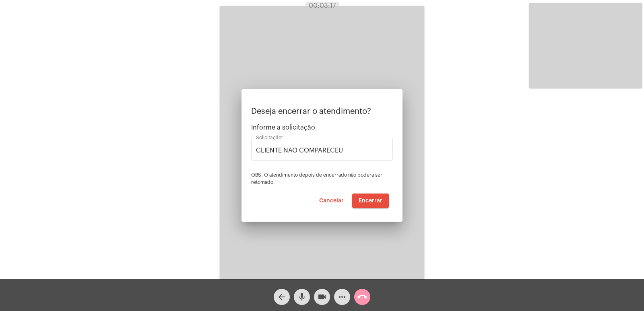
click at [304, 299] on mat-icon "mic" at bounding box center [302, 297] width 10 height 10
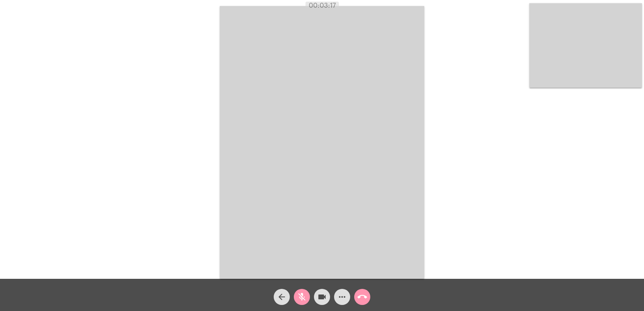
click at [323, 295] on mat-icon "videocam" at bounding box center [322, 297] width 10 height 10
click at [365, 300] on mat-icon "call_end" at bounding box center [362, 297] width 10 height 10
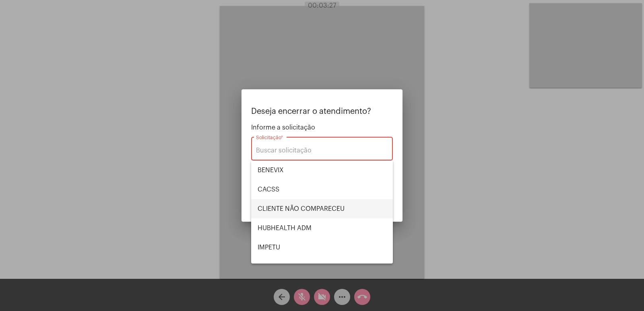
click at [311, 202] on span "CLIENTE NÃO COMPARECEU" at bounding box center [322, 208] width 129 height 19
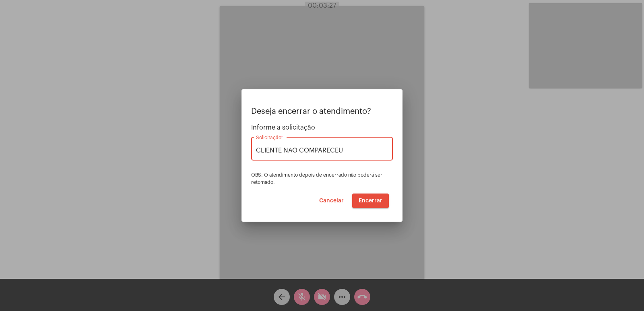
click at [370, 203] on span "Encerrar" at bounding box center [371, 201] width 24 height 6
click at [376, 204] on button "Encerrar" at bounding box center [370, 201] width 37 height 14
click at [377, 204] on button "Encerrar" at bounding box center [370, 201] width 37 height 14
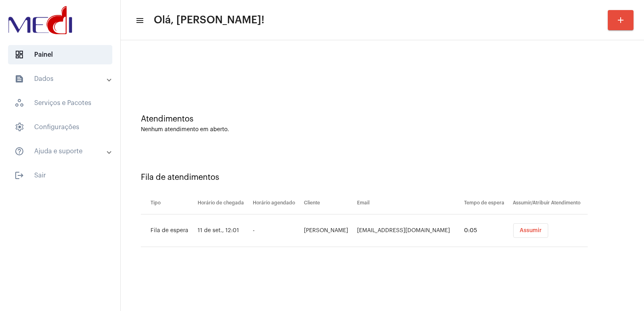
drag, startPoint x: 280, startPoint y: 279, endPoint x: 292, endPoint y: 279, distance: 11.7
click at [285, 279] on mat-sidenav-content "menu Olá, Vivian! add Atendimentos Nenhum atendimento em aberto. Fila de atendi…" at bounding box center [382, 155] width 523 height 311
click at [533, 231] on span "Assumir" at bounding box center [531, 231] width 22 height 6
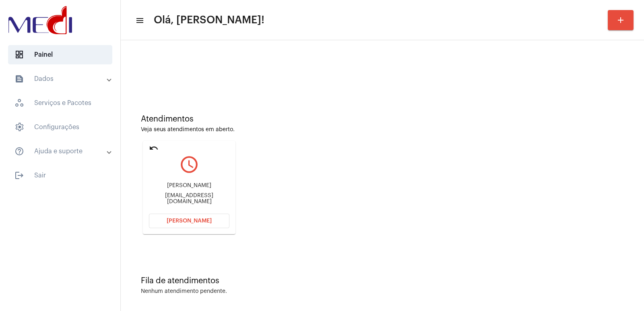
click at [185, 186] on div "Danilo Sampaio" at bounding box center [189, 186] width 81 height 6
click at [184, 186] on div "Danilo Sampaio" at bounding box center [189, 186] width 81 height 6
drag, startPoint x: 184, startPoint y: 186, endPoint x: 229, endPoint y: 217, distance: 54.0
click at [184, 186] on div "Danilo Sampaio" at bounding box center [189, 186] width 81 height 6
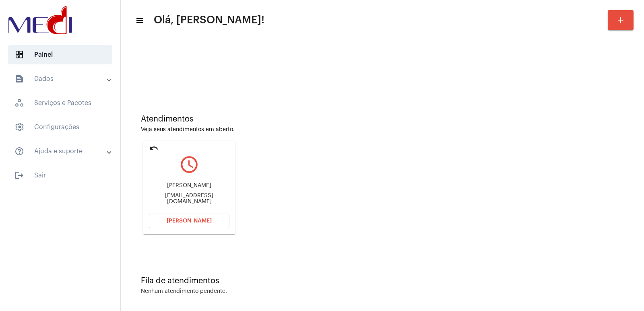
copy div "Danilo Sampaio"
click at [177, 225] on button "Abrir Chamada" at bounding box center [189, 221] width 81 height 14
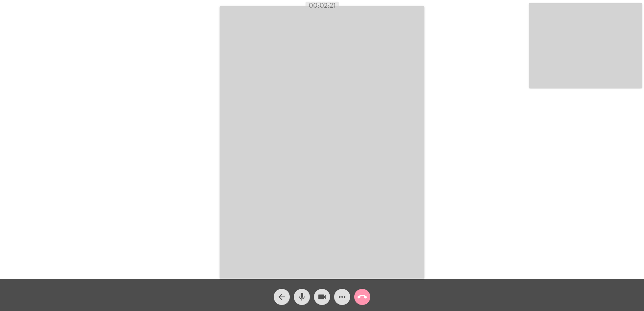
click at [361, 296] on mat-icon "call_end" at bounding box center [362, 297] width 10 height 10
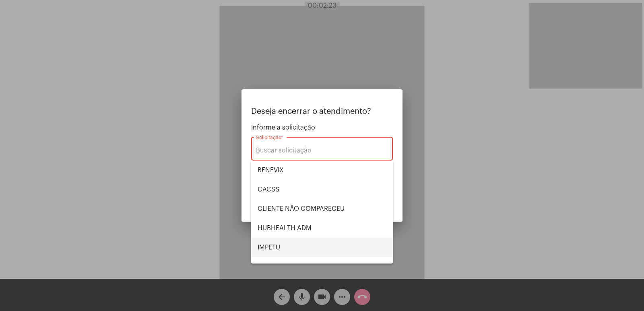
scroll to position [40, 0]
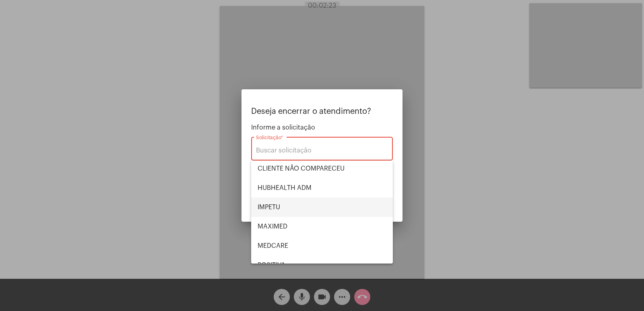
click at [288, 207] on span "IMPETU" at bounding box center [322, 207] width 129 height 19
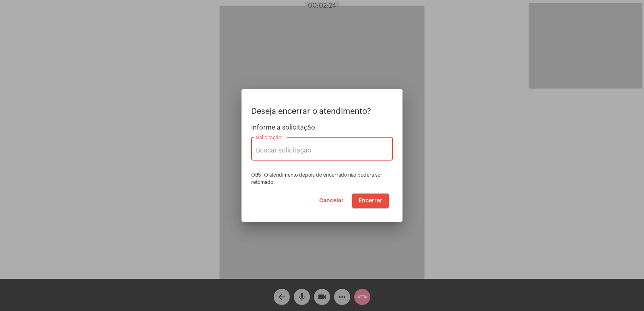
type input "IMPETU"
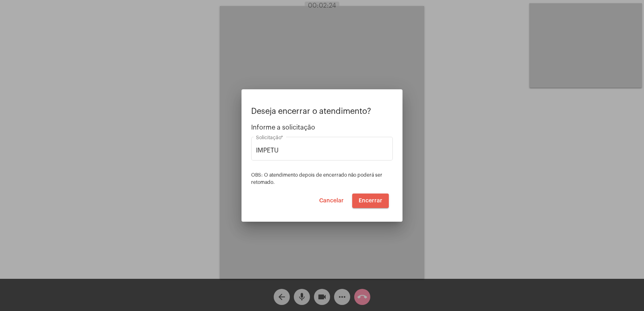
click at [379, 196] on button "Encerrar" at bounding box center [370, 201] width 37 height 14
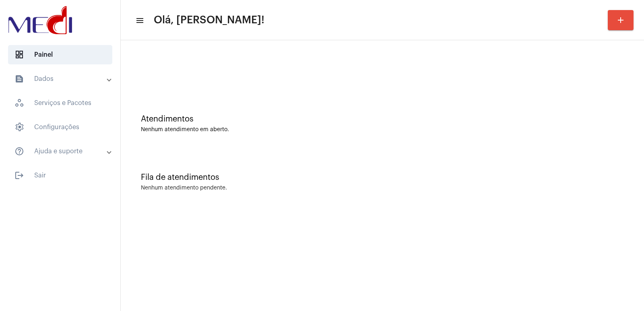
click at [262, 206] on div "Fila de atendimentos Nenhum atendimento pendente." at bounding box center [382, 178] width 515 height 58
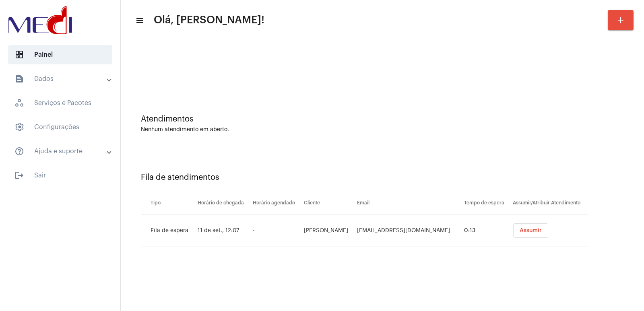
click at [523, 231] on span "Assumir" at bounding box center [531, 231] width 22 height 6
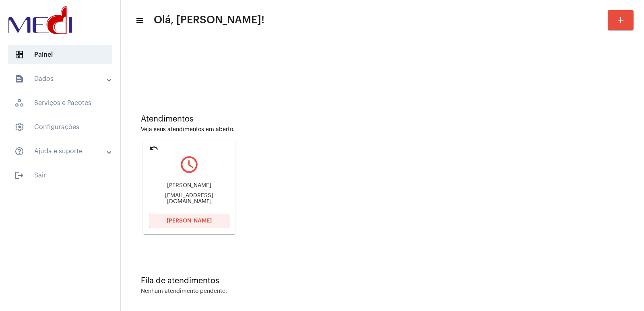
click at [206, 219] on span "Abrir Chamada" at bounding box center [189, 221] width 45 height 6
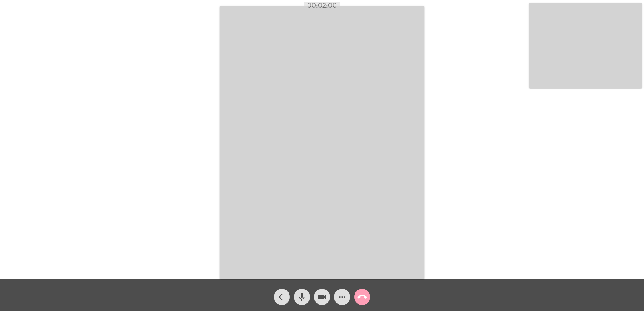
click at [363, 303] on span "call_end" at bounding box center [362, 297] width 10 height 16
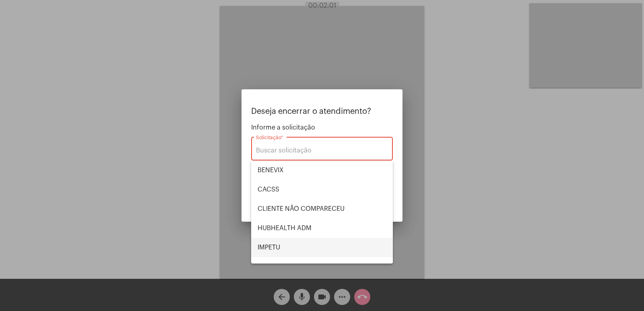
click at [293, 240] on span "IMPETU" at bounding box center [322, 247] width 129 height 19
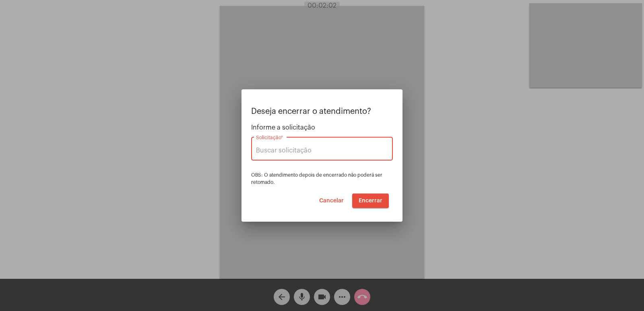
type input "IMPETU"
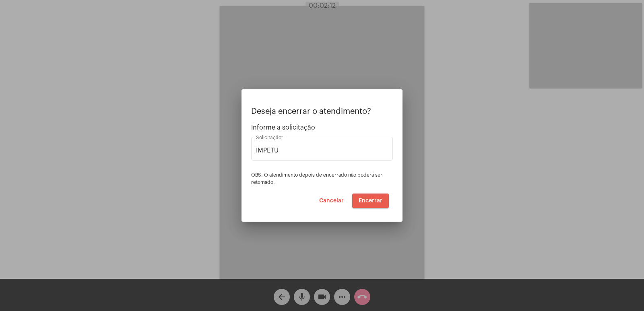
click at [371, 204] on button "Encerrar" at bounding box center [370, 201] width 37 height 14
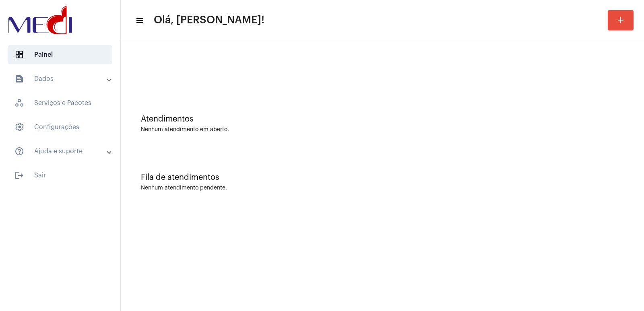
click at [454, 250] on mat-sidenav-content "menu Olá, Vivian! add Atendimentos Nenhum atendimento em aberto. Fila de atendi…" at bounding box center [382, 155] width 523 height 311
click at [178, 45] on div "Atendimentos Nenhum atendimento em aberto. Fila de atendimentos Nenhum atendime…" at bounding box center [382, 125] width 523 height 171
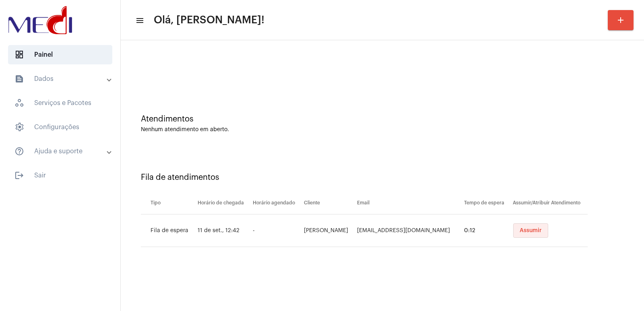
click at [535, 231] on span "Assumir" at bounding box center [531, 231] width 22 height 6
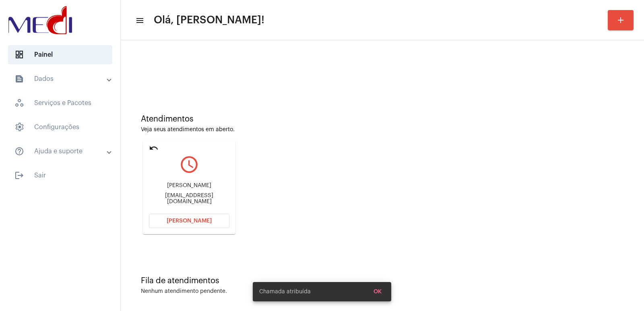
click at [174, 186] on div "[PERSON_NAME]" at bounding box center [189, 186] width 81 height 6
click at [174, 186] on div "Rita de Cássia Cabral Canêjo" at bounding box center [189, 186] width 81 height 6
copy div "Rita de Cássia Cabral Canêjo"
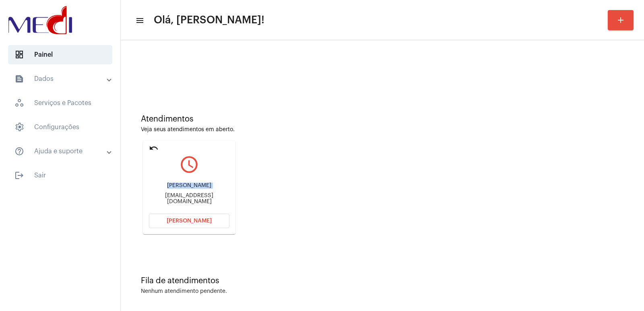
click at [180, 218] on button "[PERSON_NAME]" at bounding box center [189, 221] width 81 height 14
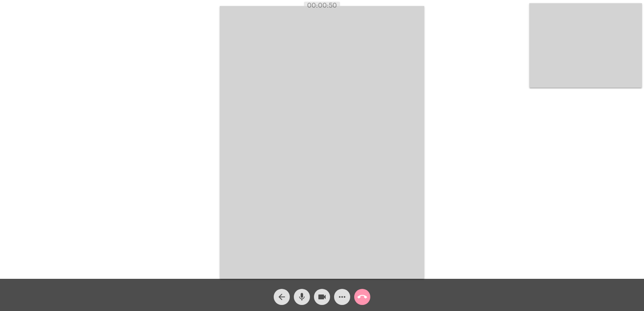
click at [506, 74] on div "Acessando Câmera e Microfone..." at bounding box center [322, 141] width 642 height 279
click at [535, 73] on video at bounding box center [585, 45] width 113 height 85
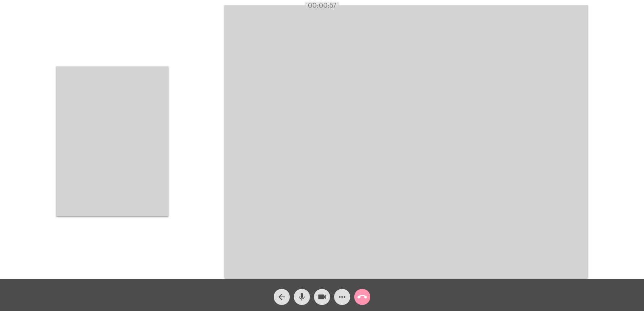
click at [146, 144] on video at bounding box center [112, 141] width 113 height 150
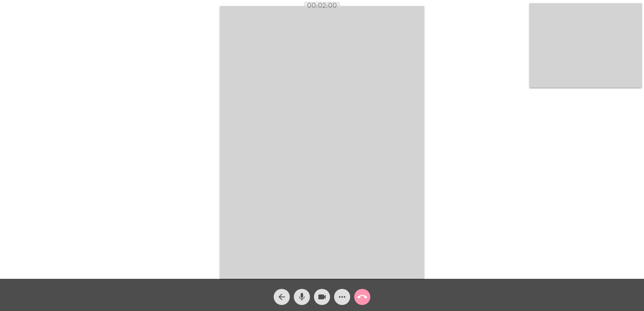
click at [361, 295] on mat-icon "call_end" at bounding box center [362, 297] width 10 height 10
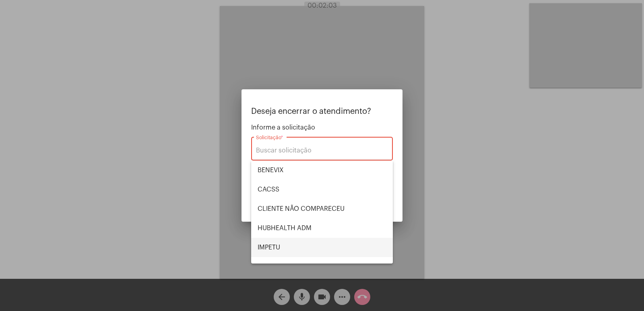
click at [287, 238] on span "IMPETU" at bounding box center [322, 247] width 129 height 19
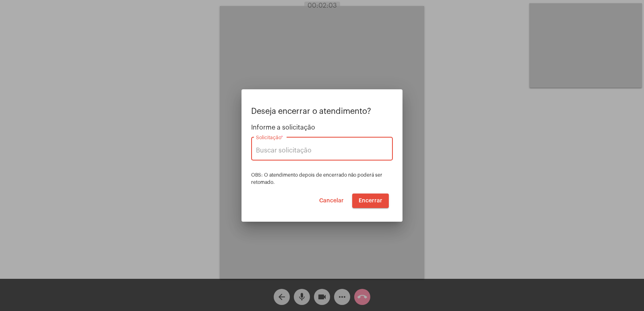
type input "IMPETU"
click at [376, 200] on span "Encerrar" at bounding box center [371, 201] width 24 height 6
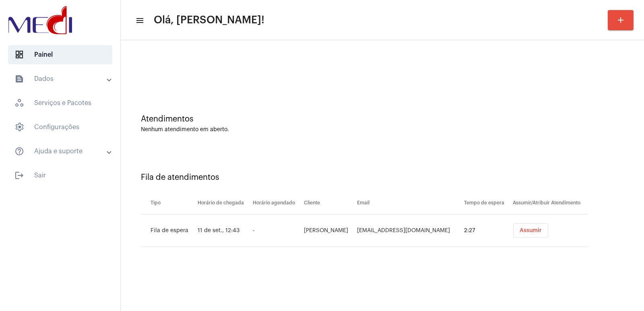
click at [533, 235] on button "Assumir" at bounding box center [530, 230] width 35 height 14
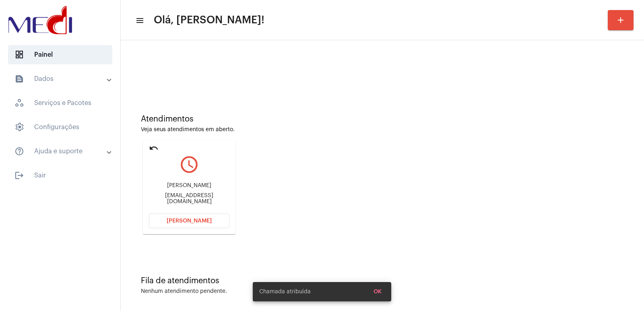
click at [192, 185] on div "Maria Cecília Mochon da Costa Alves" at bounding box center [189, 186] width 81 height 6
copy div "Maria Cecília Mochon da Costa Alves"
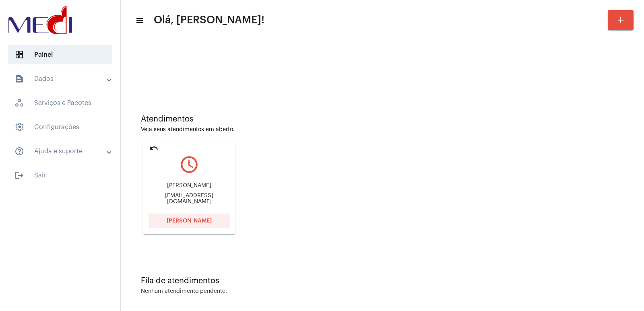
click at [200, 214] on button "[PERSON_NAME]" at bounding box center [189, 221] width 81 height 14
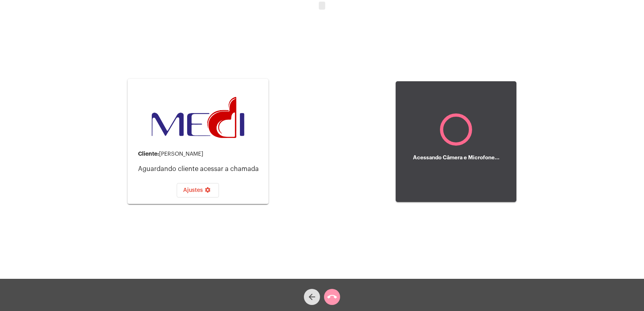
drag, startPoint x: 111, startPoint y: 78, endPoint x: 260, endPoint y: 209, distance: 198.2
click at [260, 209] on div "Cliente: Maria Cecília Mochon da Costa Alves Aguardando cliente acessar a chama…" at bounding box center [322, 140] width 642 height 279
click at [289, 221] on div "Cliente: Maria Cecília Mochon da Costa Alves Aguardando cliente acessar a chama…" at bounding box center [322, 140] width 642 height 279
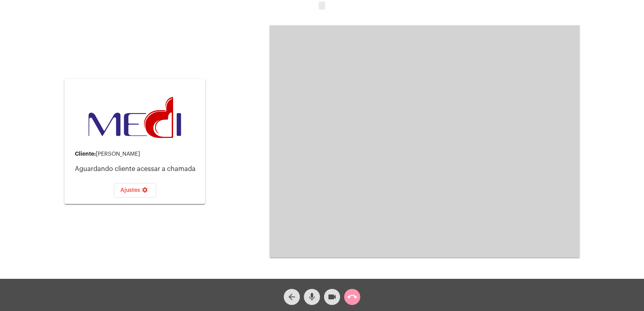
drag, startPoint x: 51, startPoint y: 19, endPoint x: 394, endPoint y: 245, distance: 410.6
click at [394, 245] on div "Cliente: Maria Cecília Mochon da Costa Alves Aguardando cliente acessar a chama…" at bounding box center [322, 140] width 642 height 279
click at [380, 242] on video at bounding box center [425, 141] width 310 height 232
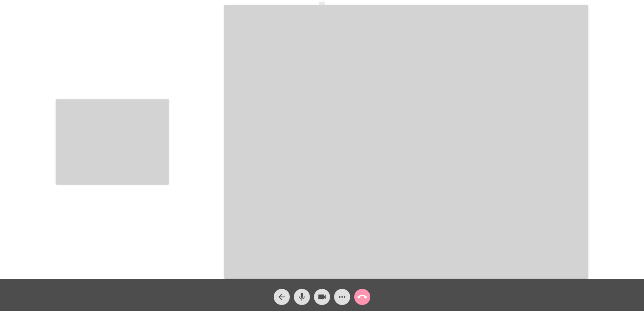
click at [195, 150] on div "Acessando Câmera e Microfone..." at bounding box center [322, 140] width 642 height 279
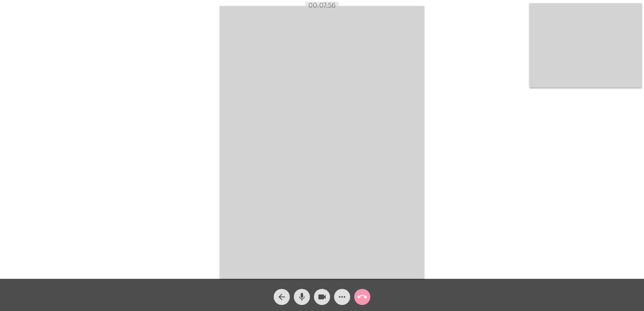
click at [362, 296] on mat-icon "call_end" at bounding box center [362, 297] width 10 height 10
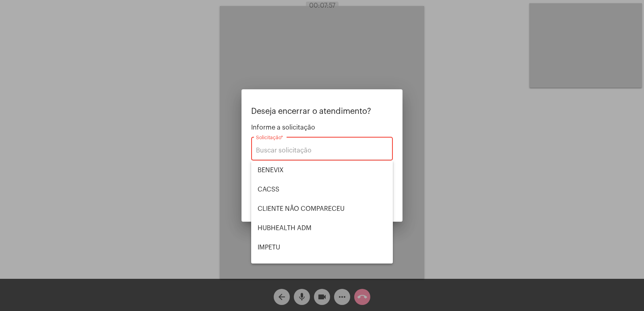
click at [178, 176] on div at bounding box center [322, 155] width 644 height 311
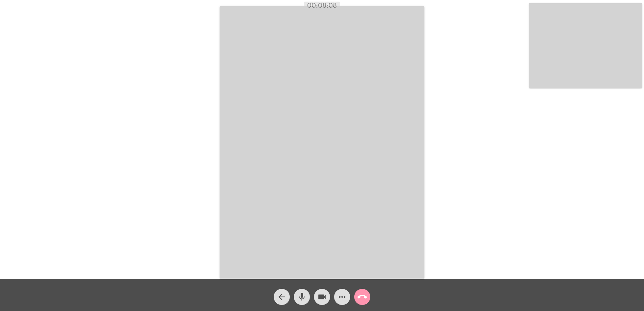
click at [361, 295] on mat-icon "call_end" at bounding box center [362, 297] width 10 height 10
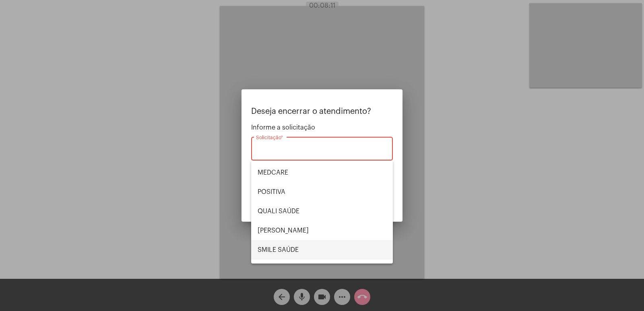
scroll to position [87, 0]
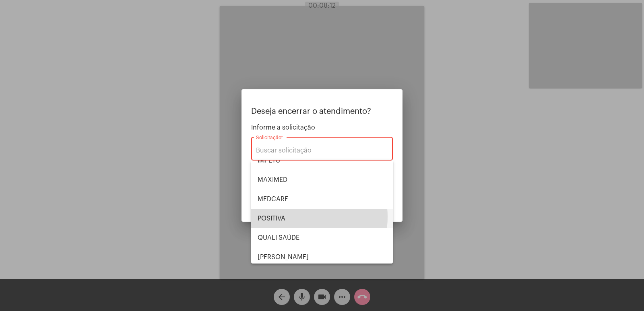
click at [292, 217] on span "POSITIVA" at bounding box center [322, 218] width 129 height 19
type input "POSITIVA"
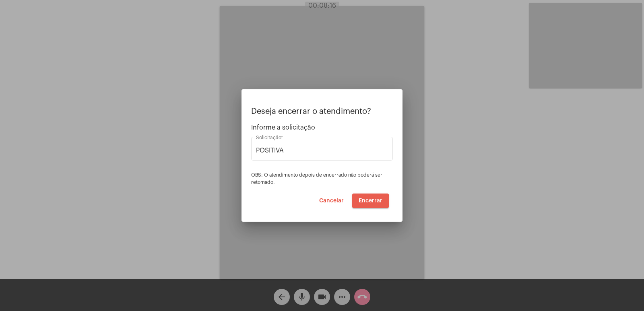
click at [370, 202] on span "Encerrar" at bounding box center [371, 201] width 24 height 6
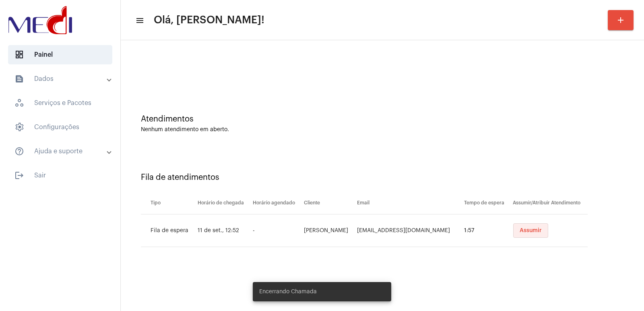
drag, startPoint x: 522, startPoint y: 235, endPoint x: 501, endPoint y: 244, distance: 23.5
click at [523, 235] on button "Assumir" at bounding box center [530, 230] width 35 height 14
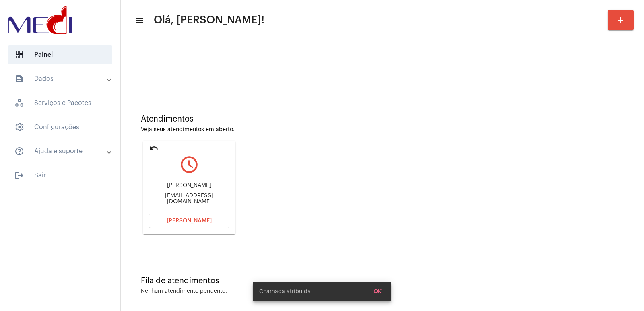
click at [185, 192] on div "Juliana Ju.flimarj1@gmail.com" at bounding box center [189, 193] width 81 height 36
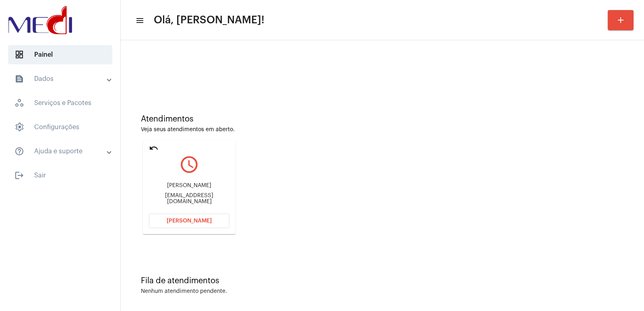
click at [184, 197] on div "Ju.flimarj1@gmail.com" at bounding box center [189, 199] width 81 height 12
copy mat-card-content "Ju.flimarj1@gmail.com Abrir Chamada"
click at [164, 214] on button "[PERSON_NAME]" at bounding box center [189, 221] width 81 height 14
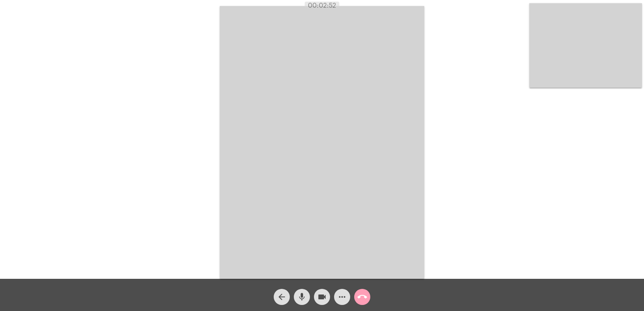
click at [364, 293] on mat-icon "call_end" at bounding box center [362, 297] width 10 height 10
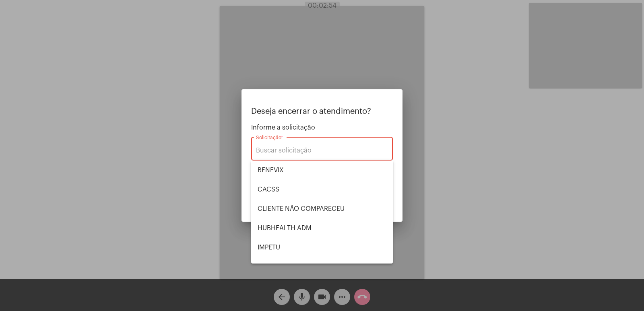
scroll to position [121, 0]
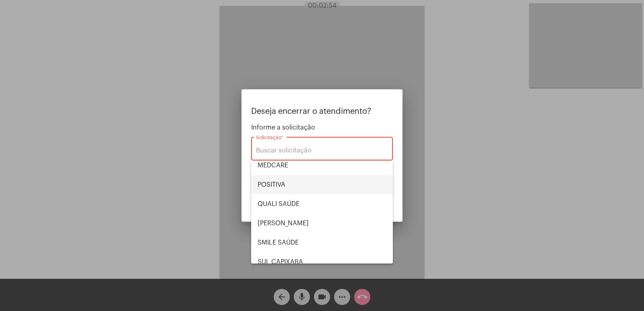
click at [290, 190] on span "POSITIVA" at bounding box center [322, 184] width 129 height 19
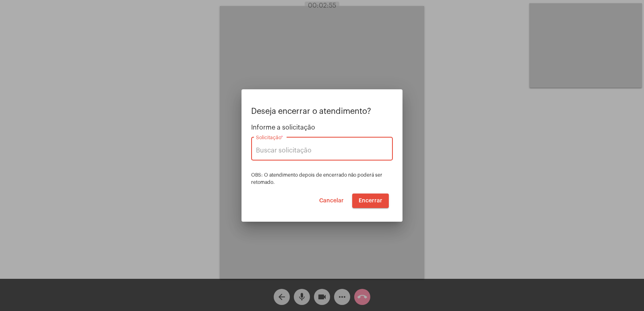
type input "POSITIVA"
click at [370, 196] on button "Encerrar" at bounding box center [370, 201] width 37 height 14
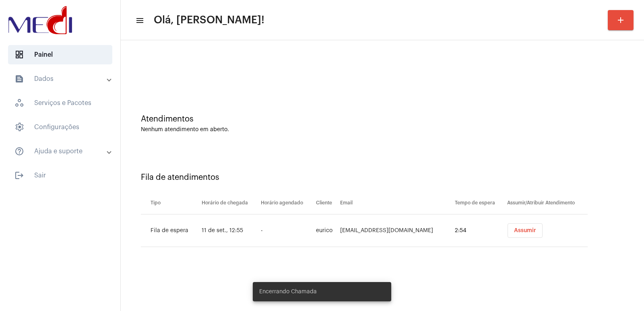
click at [514, 230] on span "Assumir" at bounding box center [525, 231] width 22 height 6
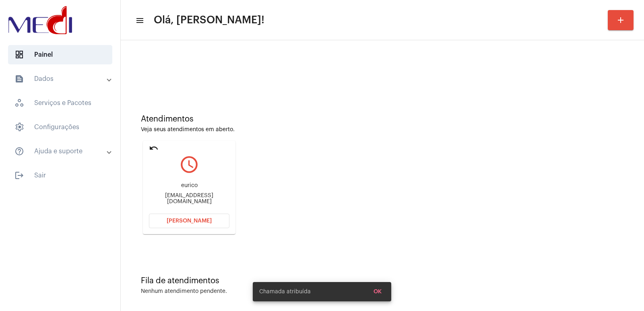
click at [188, 200] on div "[EMAIL_ADDRESS][DOMAIN_NAME]" at bounding box center [189, 199] width 81 height 12
click at [189, 186] on div "eurico" at bounding box center [189, 186] width 81 height 6
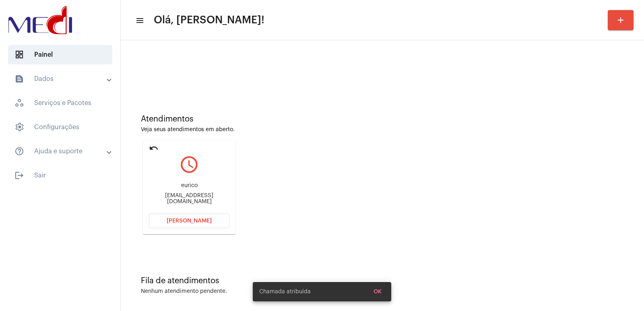
click at [189, 186] on div "eurico" at bounding box center [189, 186] width 81 height 6
copy div "eurico"
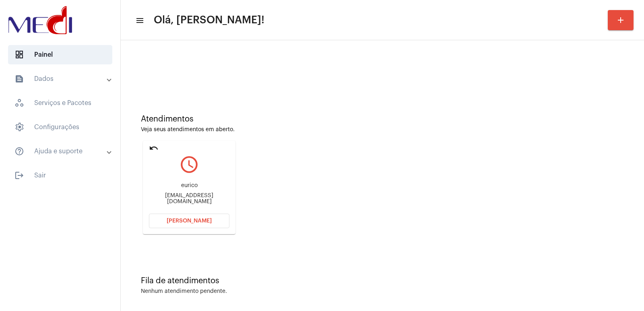
click at [177, 197] on div "[EMAIL_ADDRESS][DOMAIN_NAME]" at bounding box center [189, 199] width 81 height 12
copy mat-card-content "eurico3276@gmail.com Abrir Chamada"
click at [199, 221] on span "[PERSON_NAME]" at bounding box center [189, 221] width 45 height 6
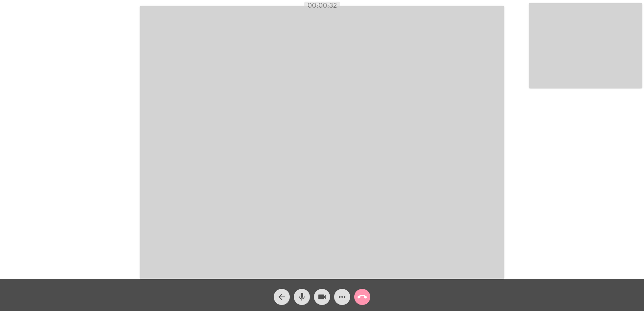
drag, startPoint x: 308, startPoint y: 5, endPoint x: 341, endPoint y: 4, distance: 32.2
click at [341, 4] on div "00:00:32" at bounding box center [322, 5] width 644 height 7
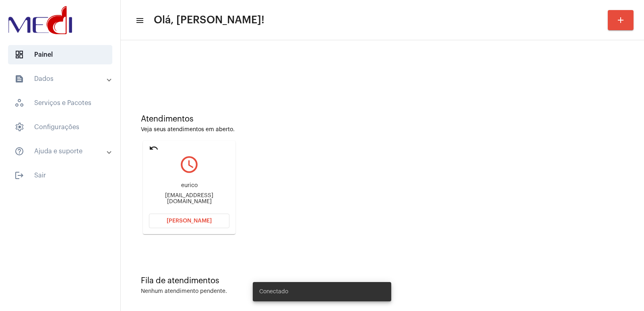
drag, startPoint x: 209, startPoint y: 224, endPoint x: 186, endPoint y: 224, distance: 22.9
click at [186, 224] on button "[PERSON_NAME]" at bounding box center [189, 221] width 81 height 14
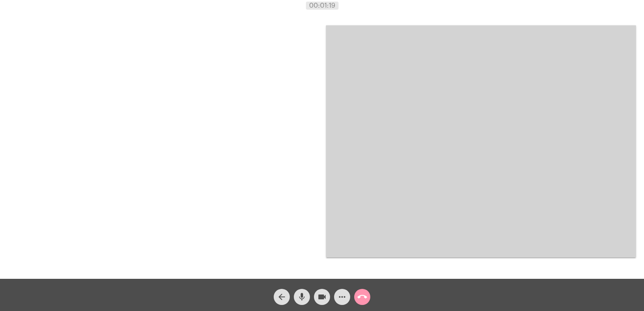
click at [354, 296] on button "call_end" at bounding box center [362, 297] width 16 height 16
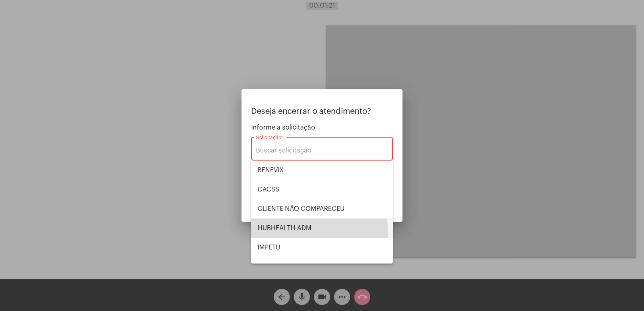
click at [293, 233] on span "HUBHEALTH ADM" at bounding box center [322, 228] width 129 height 19
type input "HUBHEALTH ADM"
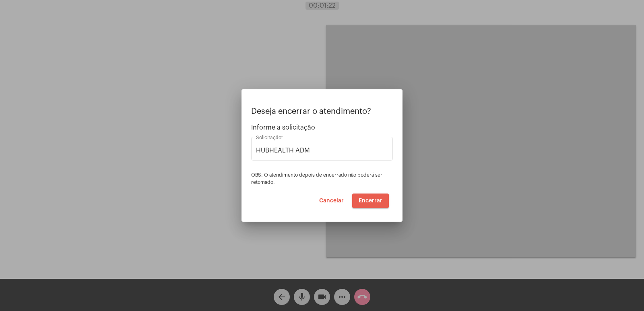
click at [367, 204] on button "Encerrar" at bounding box center [370, 201] width 37 height 14
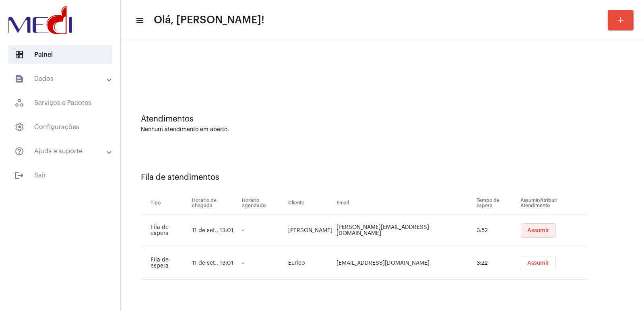
click at [537, 230] on span "Assumir" at bounding box center [538, 231] width 22 height 6
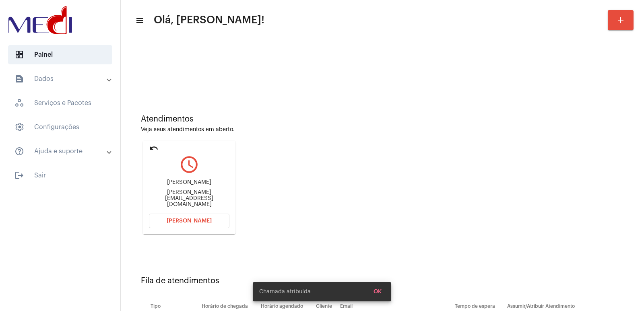
click at [178, 191] on div "[PERSON_NAME] de [PERSON_NAME] [PERSON_NAME][EMAIL_ADDRESS][DOMAIN_NAME]" at bounding box center [189, 193] width 81 height 36
click at [178, 186] on div "Roberto Novaes de Carvalho" at bounding box center [189, 183] width 81 height 6
click at [179, 186] on div "Roberto Novaes de Carvalho" at bounding box center [189, 183] width 81 height 6
drag, startPoint x: 179, startPoint y: 191, endPoint x: 217, endPoint y: 210, distance: 43.2
click at [180, 192] on div "Roberto Novaes de Carvalho Roberto@tkimovieis.com.br" at bounding box center [189, 193] width 81 height 36
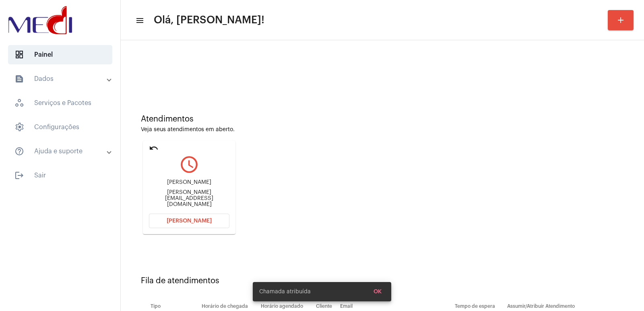
click at [191, 186] on div "Roberto Novaes de Carvalho" at bounding box center [189, 183] width 81 height 6
click at [190, 186] on div "Roberto Novaes de Carvalho" at bounding box center [189, 183] width 81 height 6
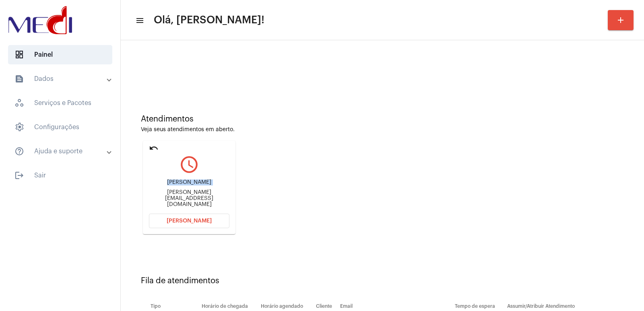
click at [190, 186] on div "Roberto Novaes de Carvalho" at bounding box center [189, 183] width 81 height 6
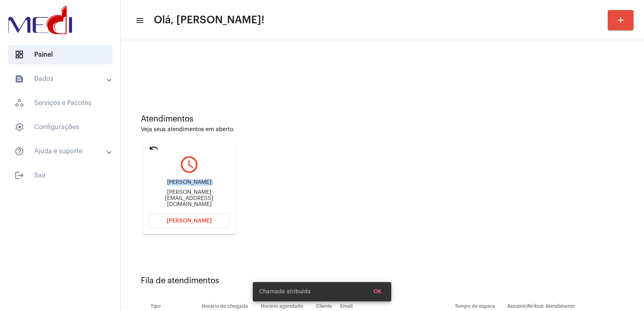
click at [190, 186] on div "Roberto Novaes de Carvalho" at bounding box center [189, 183] width 81 height 6
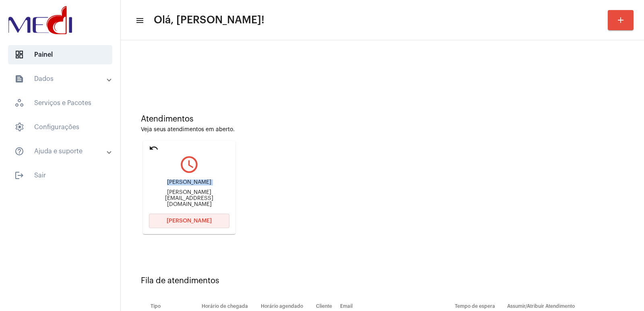
click at [211, 217] on button "Abrir Chamada" at bounding box center [189, 221] width 81 height 14
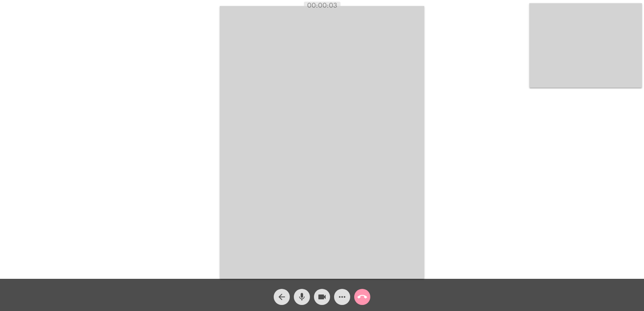
click at [398, 194] on video at bounding box center [322, 142] width 204 height 273
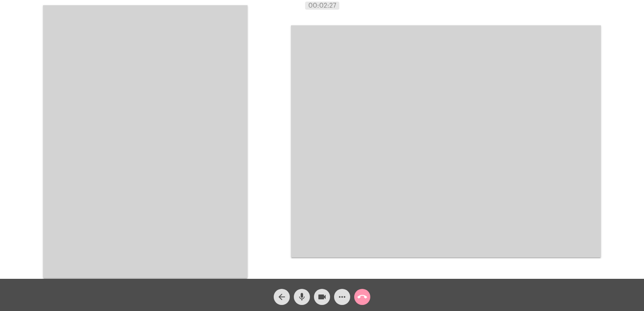
click at [224, 144] on video at bounding box center [145, 141] width 204 height 273
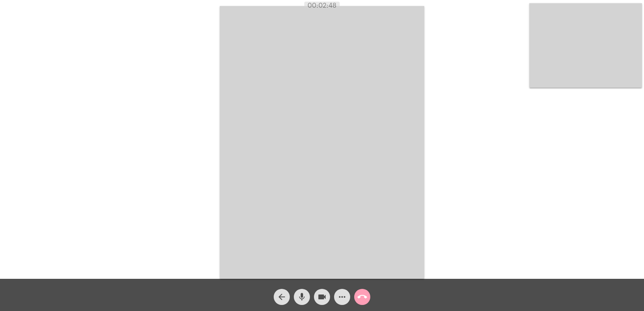
click at [361, 305] on span "call_end" at bounding box center [362, 297] width 10 height 16
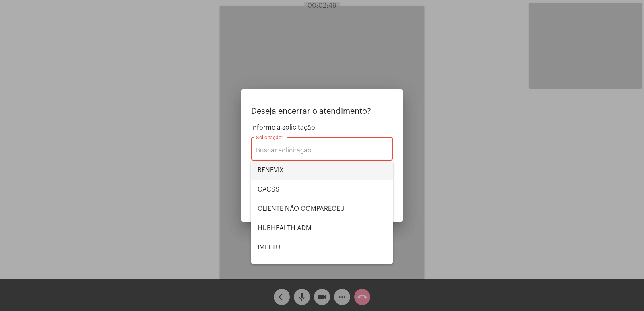
click at [281, 162] on span "BENEVIX" at bounding box center [322, 170] width 129 height 19
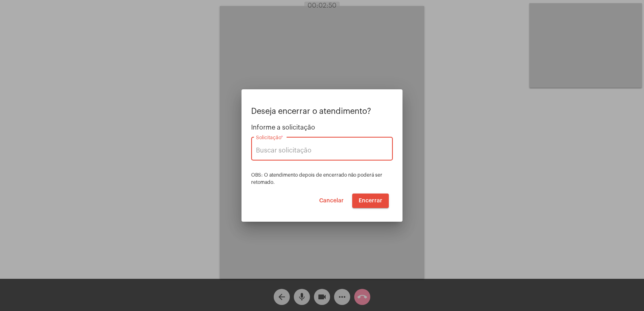
type input "BENEVIX"
click at [370, 200] on span "Encerrar" at bounding box center [371, 201] width 24 height 6
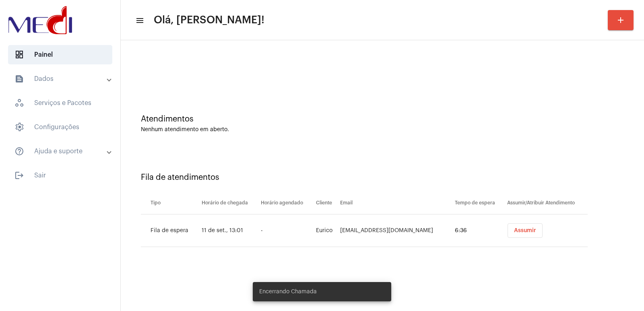
click at [514, 232] on span "Assumir" at bounding box center [525, 231] width 22 height 6
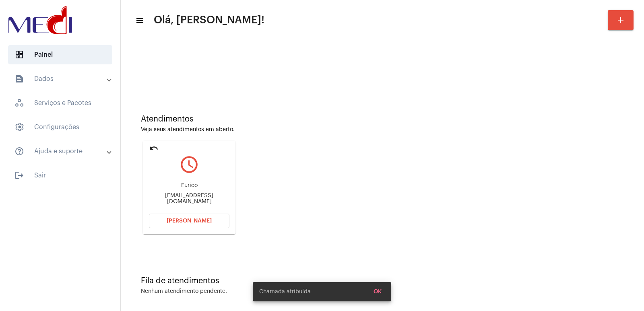
click at [181, 194] on div "Eurico eurico3276@gmail.com" at bounding box center [189, 193] width 81 height 36
click at [192, 220] on span "Abrir Chamada" at bounding box center [189, 221] width 45 height 6
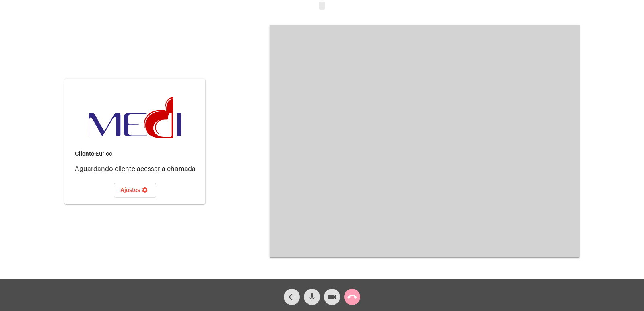
click at [359, 295] on button "call_end" at bounding box center [352, 297] width 16 height 16
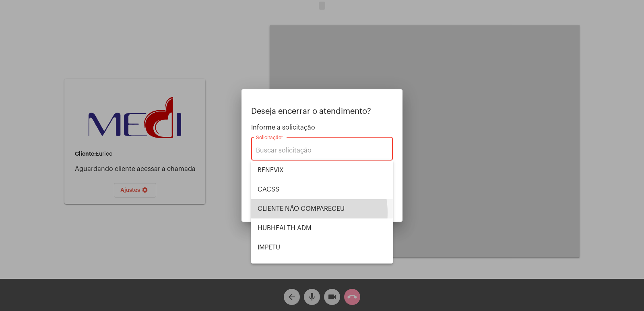
click at [295, 213] on span "CLIENTE NÃO COMPARECEU" at bounding box center [322, 208] width 129 height 19
type input "CLIENTE NÃO COMPARECEU"
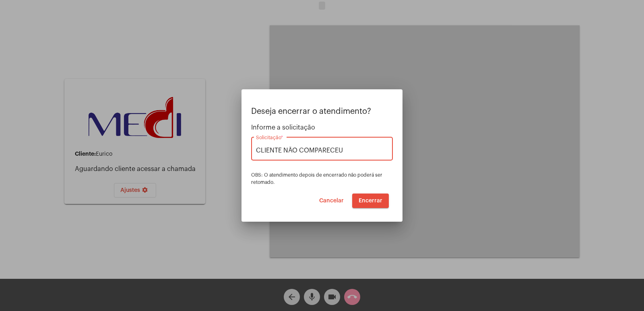
click at [371, 201] on span "Encerrar" at bounding box center [371, 201] width 24 height 6
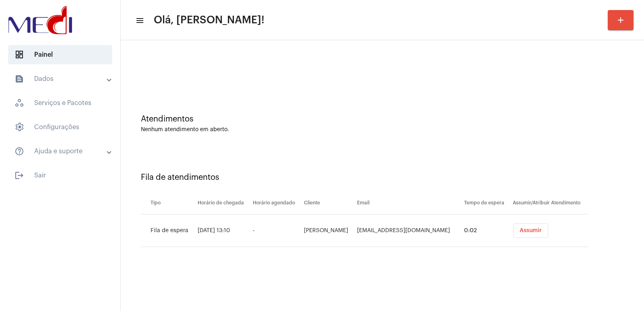
click at [536, 227] on button "Assumir" at bounding box center [530, 230] width 35 height 14
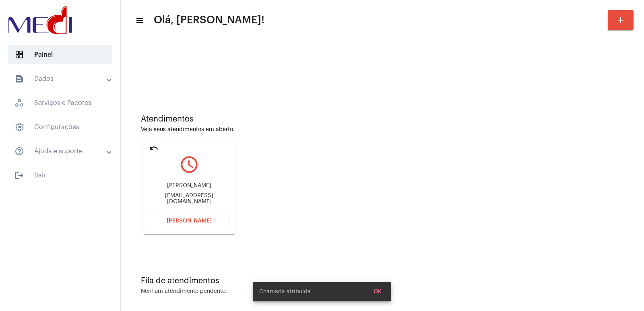
click at [186, 189] on div "Jose carlos Cardoso Rodrigues" at bounding box center [189, 186] width 81 height 6
copy div "Jose carlos Cardoso Rodrigues"
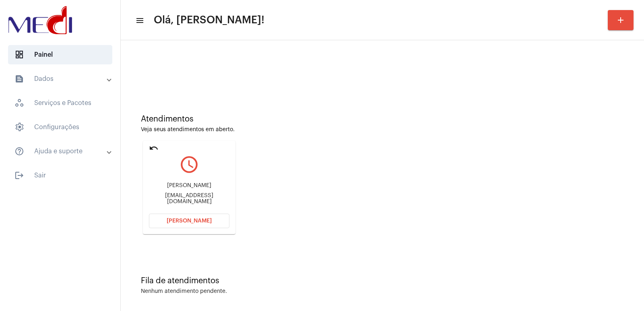
click at [246, 148] on div "Atendimentos Veja seus atendimentos em aberto. undo query_builder Jose carlos C…" at bounding box center [382, 172] width 515 height 162
click at [200, 218] on button "Abrir Chamada" at bounding box center [189, 221] width 81 height 14
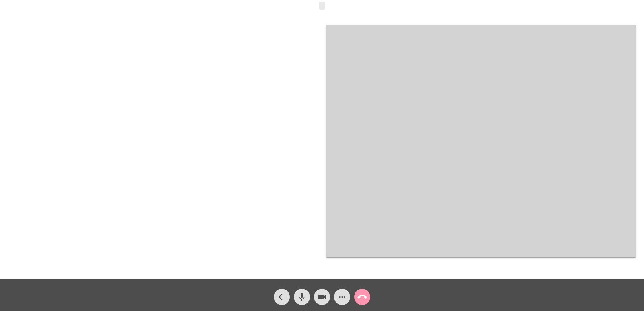
click at [396, 147] on video at bounding box center [481, 141] width 310 height 232
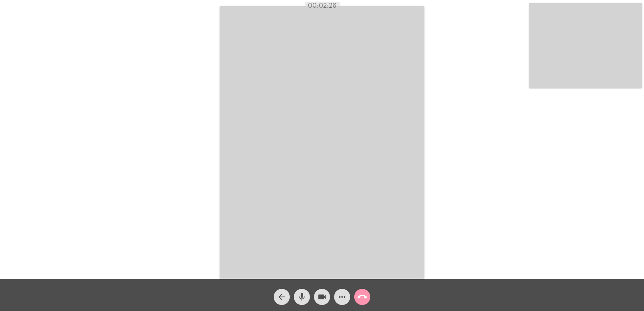
click at [365, 295] on mat-icon "call_end" at bounding box center [362, 297] width 10 height 10
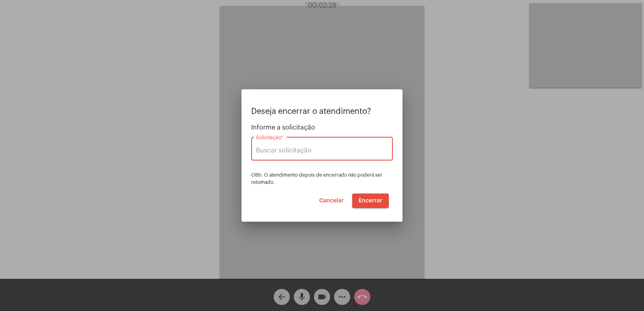
type input "UNIMED GUARULHOS"
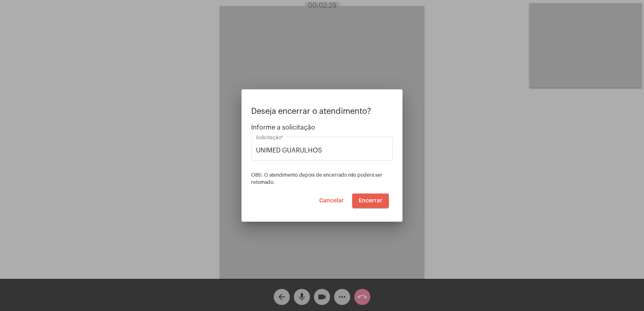
click at [378, 197] on button "Encerrar" at bounding box center [370, 201] width 37 height 14
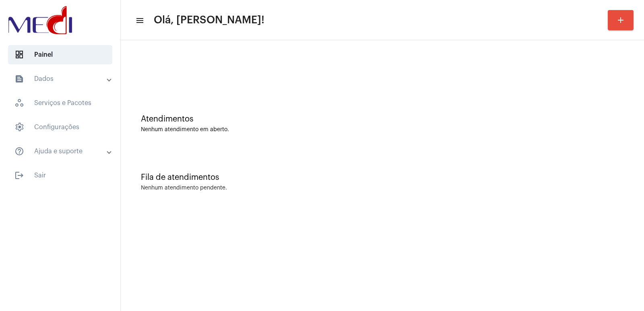
click at [450, 226] on mat-sidenav-content "menu Olá, [PERSON_NAME]! add Atendimentos Nenhum atendimento em aberto. Fila de…" at bounding box center [382, 155] width 523 height 311
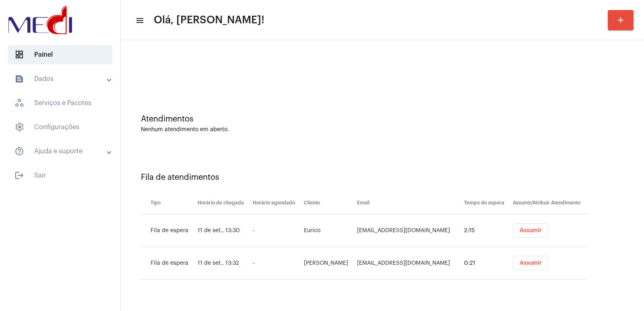
click at [517, 234] on button "Assumir" at bounding box center [530, 230] width 35 height 14
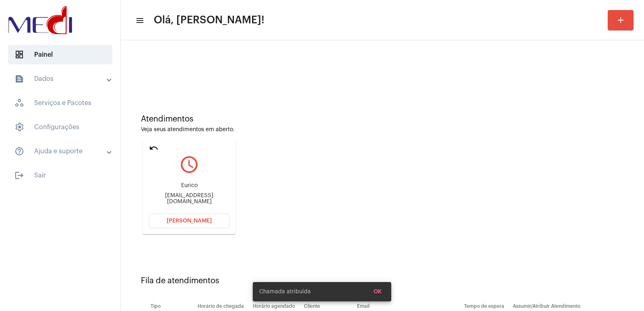
click at [204, 222] on span "[PERSON_NAME]" at bounding box center [189, 221] width 45 height 6
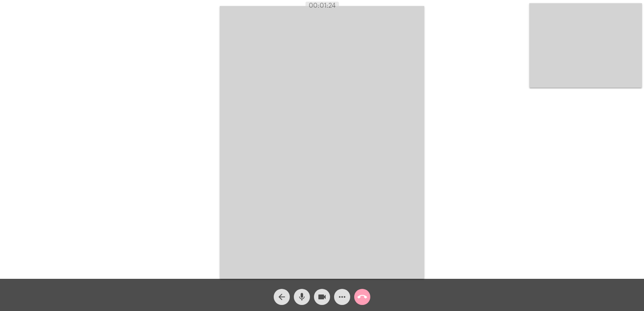
click at [366, 297] on mat-icon "call_end" at bounding box center [362, 297] width 10 height 10
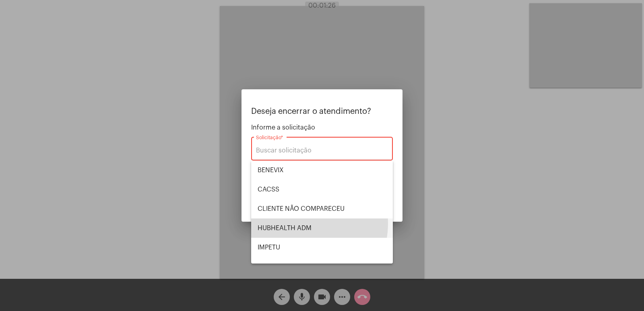
click at [296, 223] on span "HUBHEALTH ADM" at bounding box center [322, 228] width 129 height 19
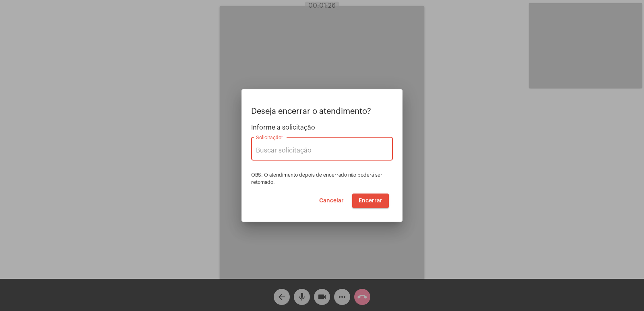
type input "HUBHEALTH ADM"
click at [369, 198] on span "Encerrar" at bounding box center [371, 201] width 24 height 6
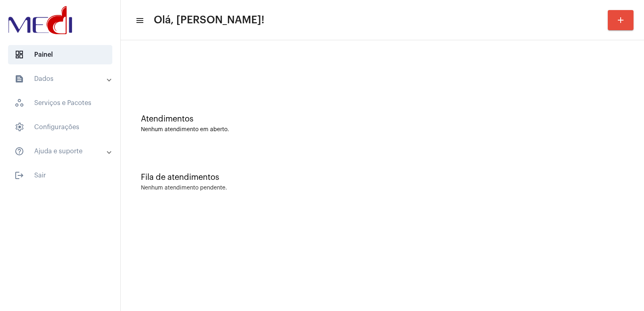
drag, startPoint x: 484, startPoint y: 169, endPoint x: 477, endPoint y: 166, distance: 7.2
click at [483, 169] on div "Fila de atendimentos Nenhum atendimento pendente." at bounding box center [382, 178] width 515 height 58
click at [591, 203] on div "Fila de atendimentos Nenhum atendimento pendente." at bounding box center [382, 178] width 515 height 58
click at [496, 165] on div "Fila de atendimentos Nenhum atendimento pendente." at bounding box center [382, 178] width 515 height 58
